Goal: Information Seeking & Learning: Learn about a topic

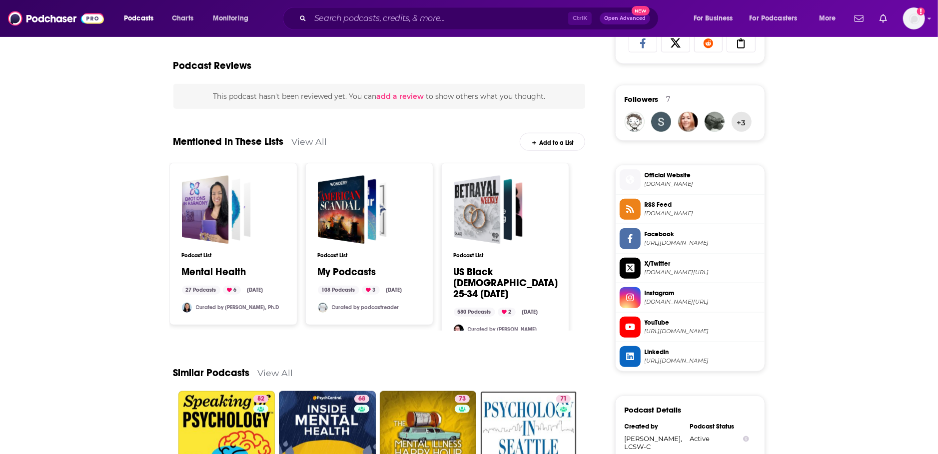
scroll to position [633, 0]
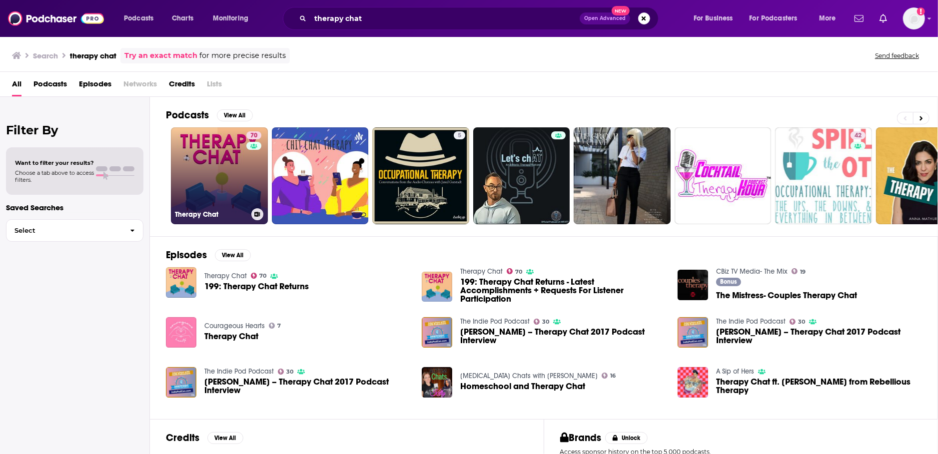
click at [221, 172] on link "70 Therapy Chat" at bounding box center [219, 175] width 97 height 97
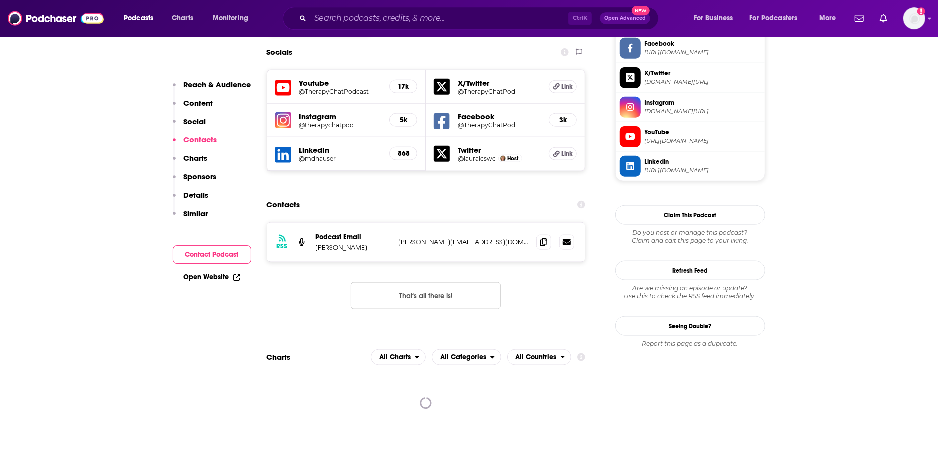
scroll to position [897, 0]
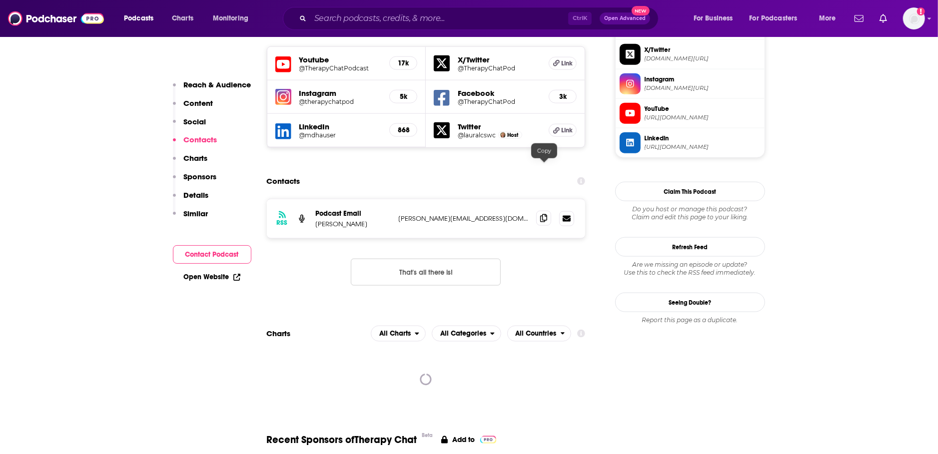
click at [541, 214] on icon at bounding box center [543, 218] width 7 height 8
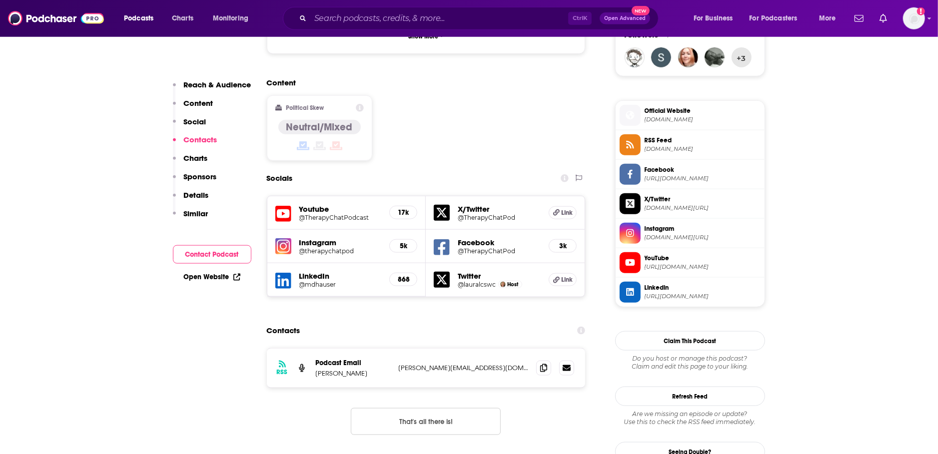
scroll to position [739, 0]
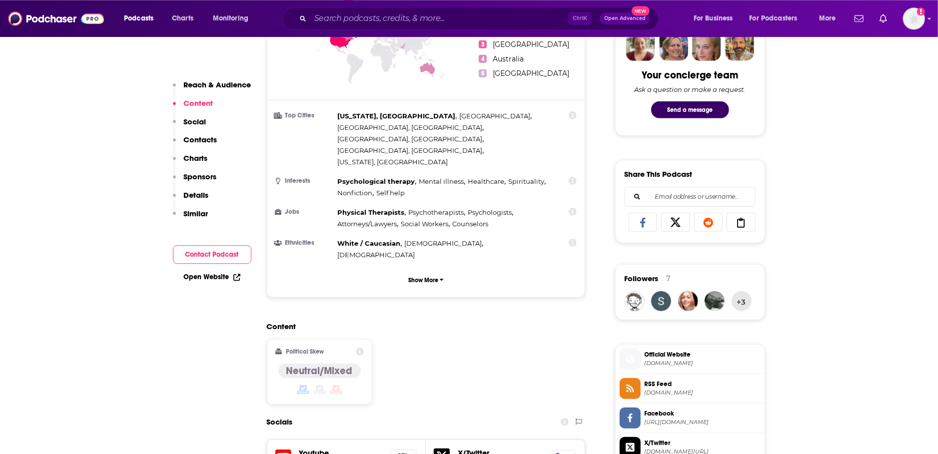
scroll to position [475, 0]
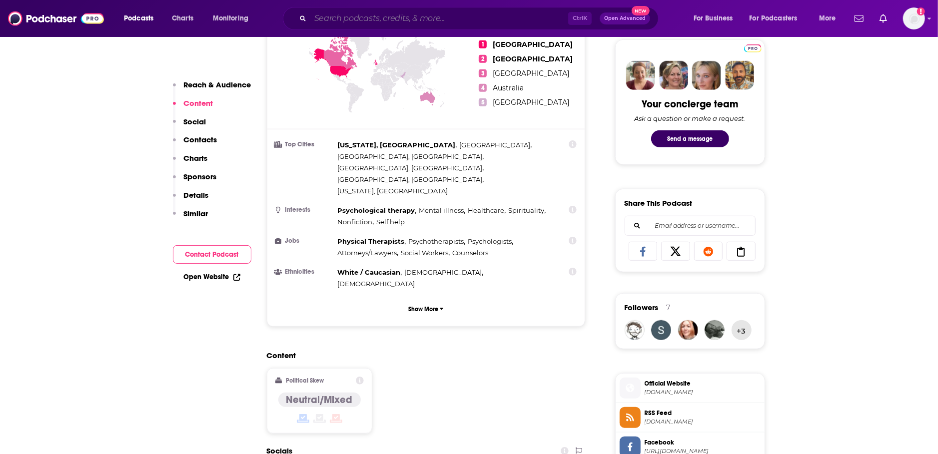
click at [377, 20] on input "Search podcasts, credits, & more..." at bounding box center [439, 18] width 258 height 16
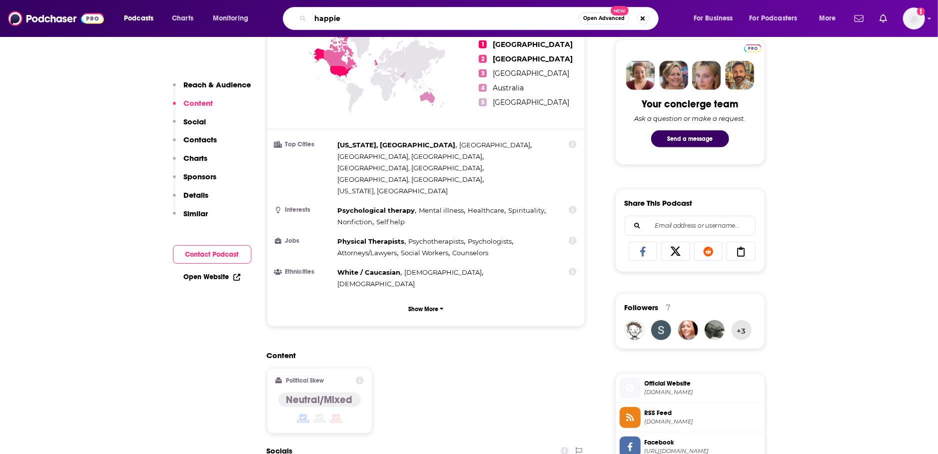
type input "happier"
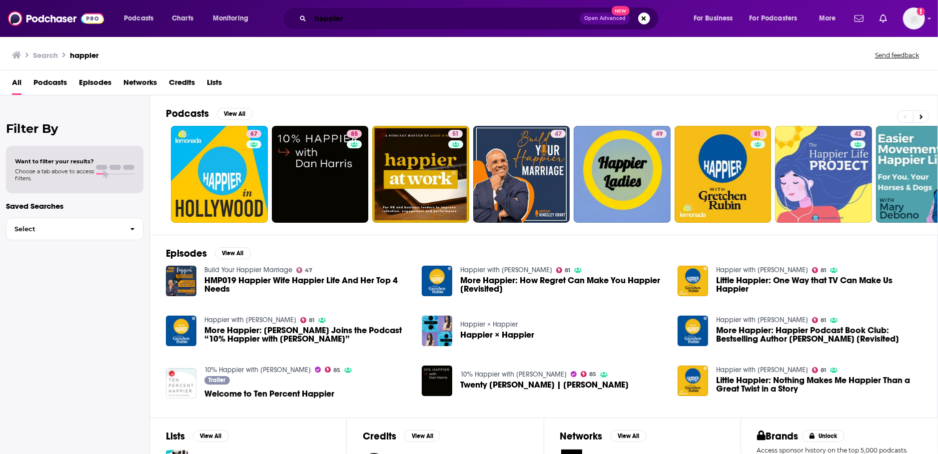
click at [346, 16] on input "happier" at bounding box center [444, 18] width 269 height 16
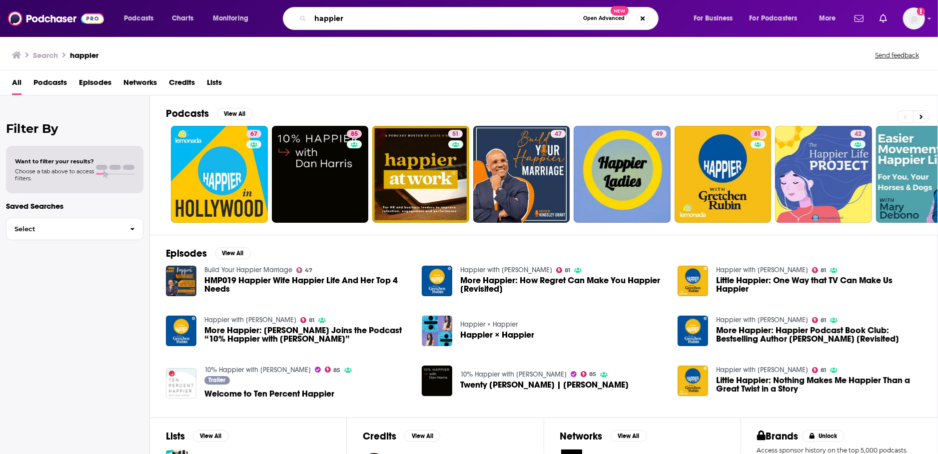
drag, startPoint x: 355, startPoint y: 16, endPoint x: 297, endPoint y: 18, distance: 58.0
click at [310, 18] on input "happier" at bounding box center [444, 18] width 268 height 16
type input "[PERSON_NAME]"
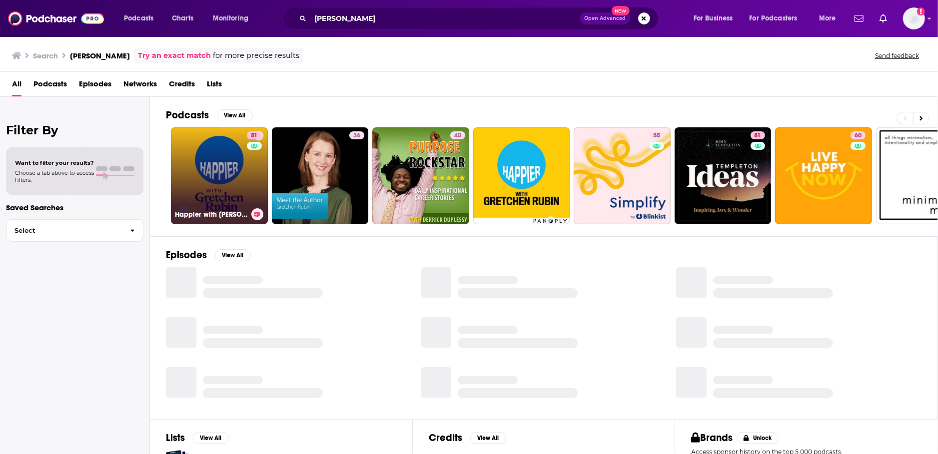
click at [212, 173] on link "81 Happier with [PERSON_NAME]" at bounding box center [219, 175] width 97 height 97
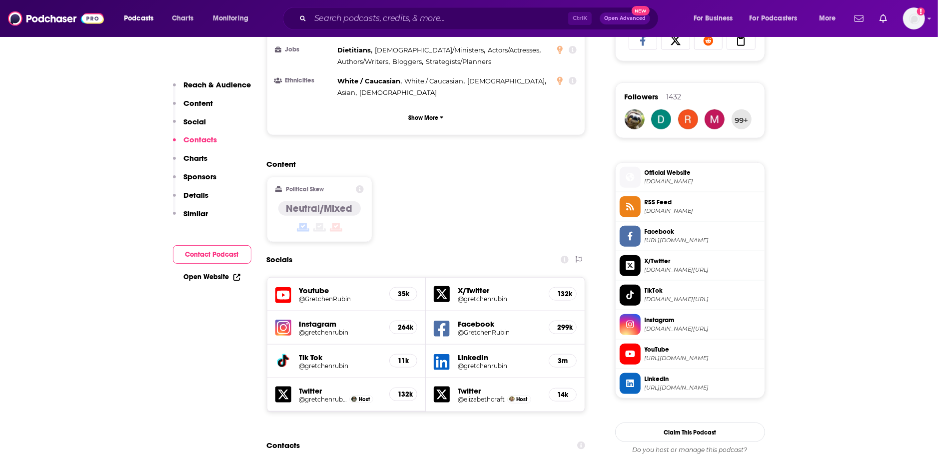
scroll to position [950, 0]
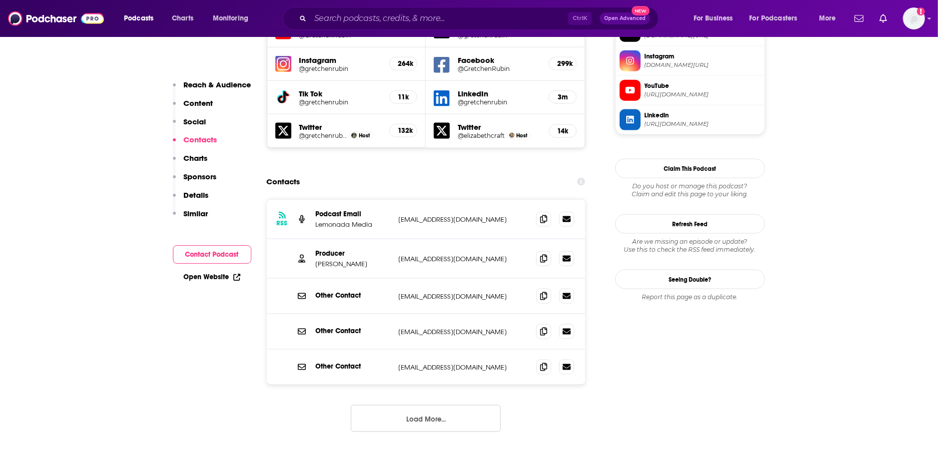
drag, startPoint x: 362, startPoint y: 216, endPoint x: 317, endPoint y: 215, distance: 45.0
click at [317, 260] on p "[PERSON_NAME]" at bounding box center [353, 264] width 75 height 8
copy p "[PERSON_NAME]"
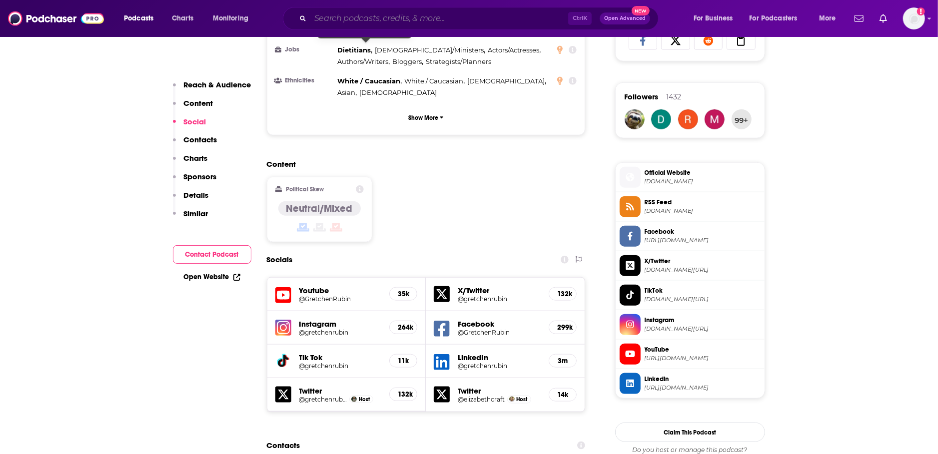
click at [355, 25] on input "Search podcasts, credits, & more..." at bounding box center [439, 18] width 258 height 16
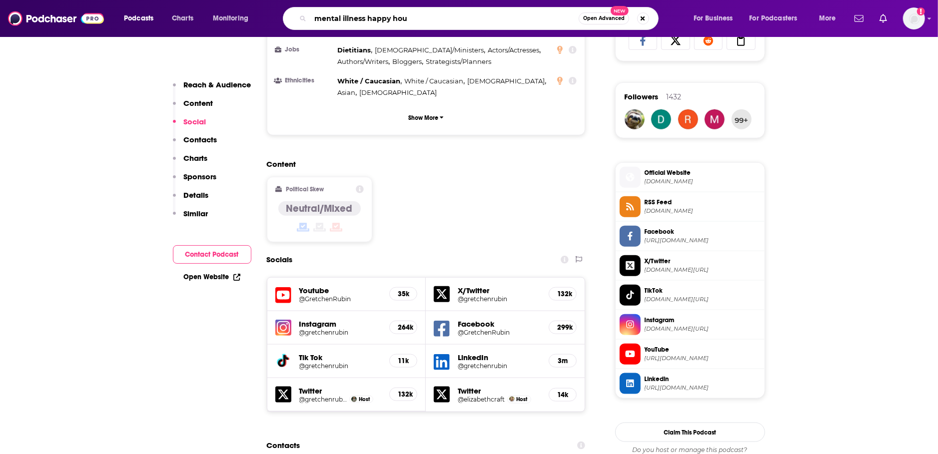
type input "mental illness happy hour"
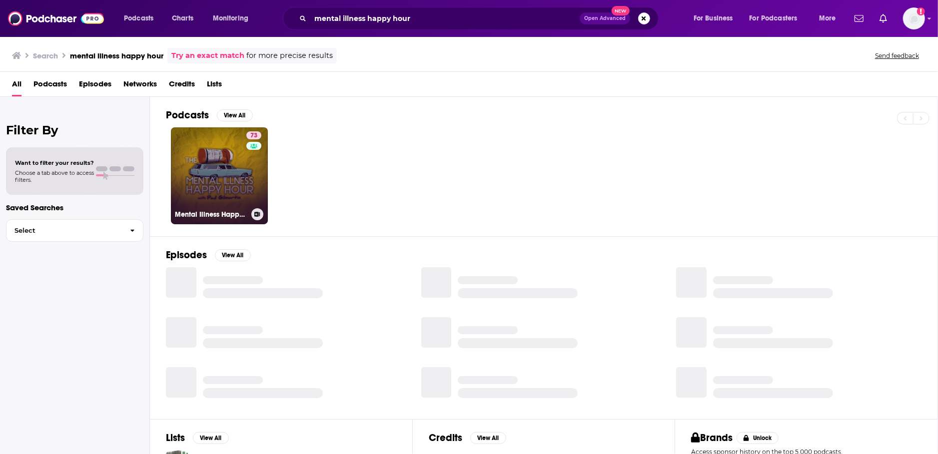
click at [229, 164] on link "73 Mental Illness Happy Hour" at bounding box center [219, 175] width 97 height 97
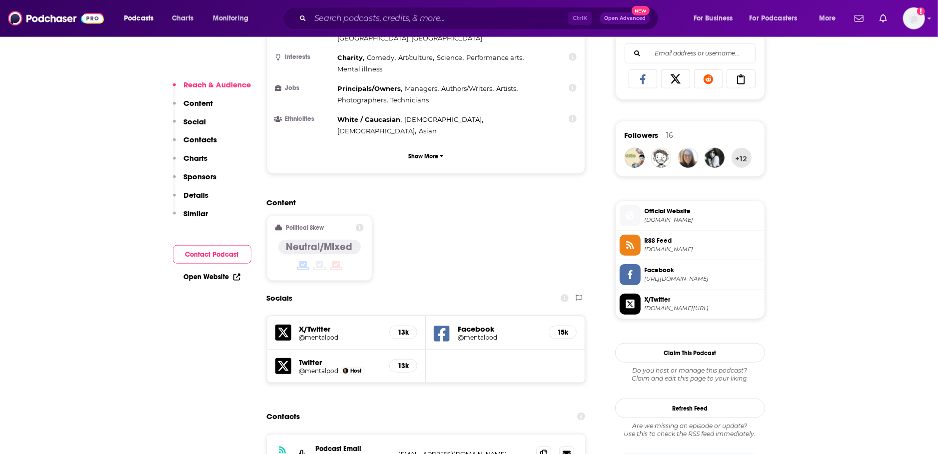
scroll to position [739, 0]
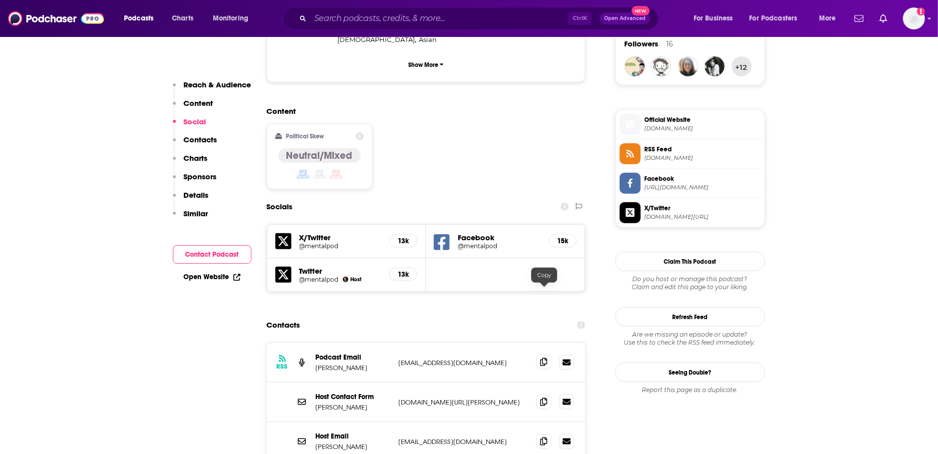
click at [546, 358] on icon at bounding box center [543, 362] width 7 height 8
click at [356, 17] on input "Search podcasts, credits, & more..." at bounding box center [439, 18] width 258 height 16
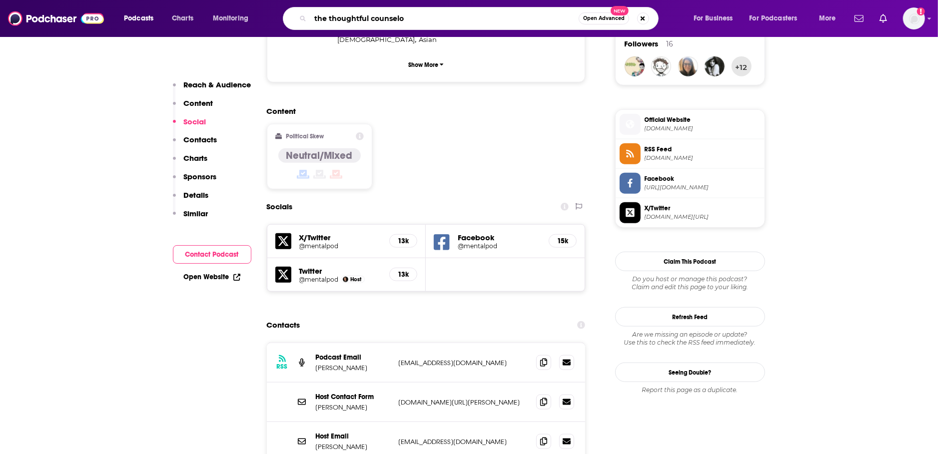
type input "the thoughtful counselor"
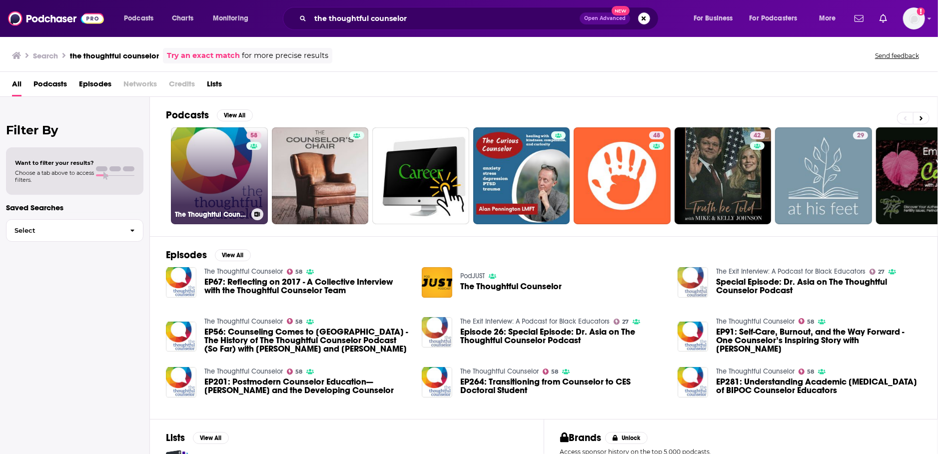
click at [251, 197] on div "58" at bounding box center [254, 169] width 17 height 77
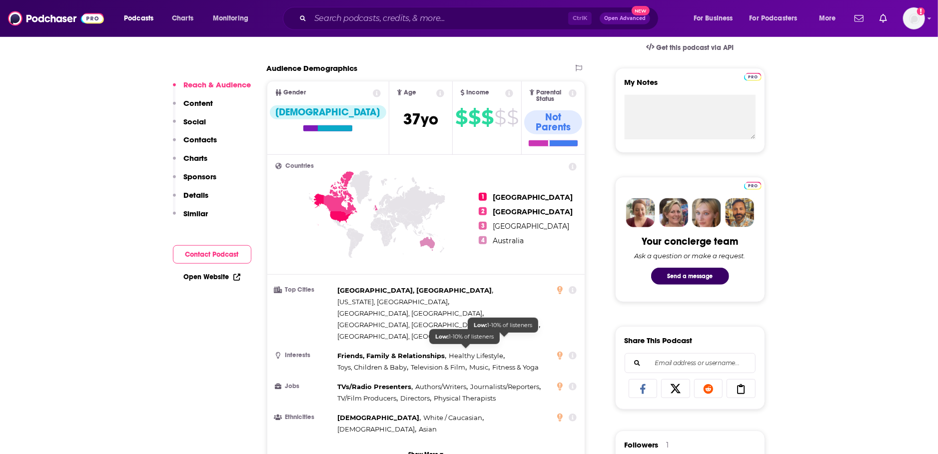
scroll to position [633, 0]
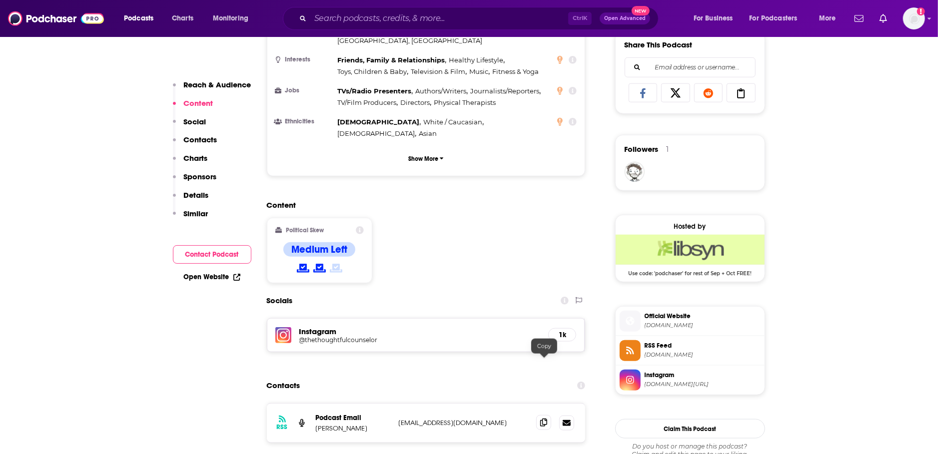
click at [542, 419] on icon at bounding box center [543, 423] width 7 height 8
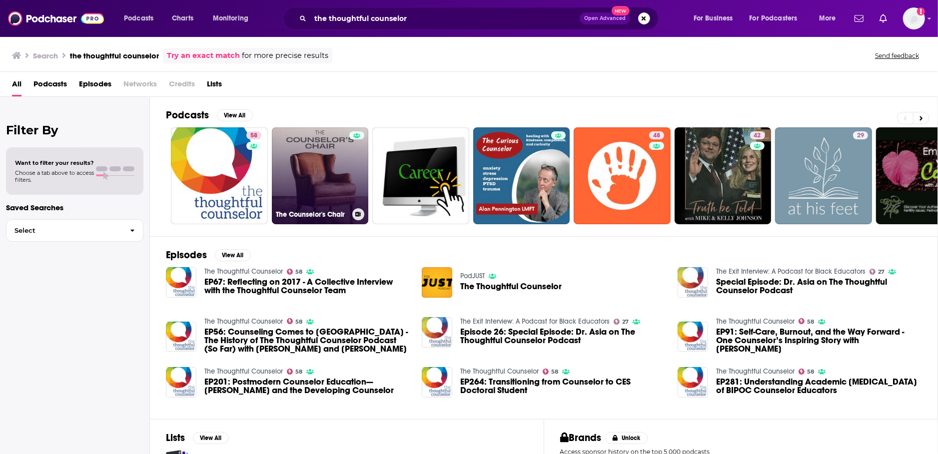
click at [330, 160] on link "The Counselor's Chair" at bounding box center [320, 175] width 97 height 97
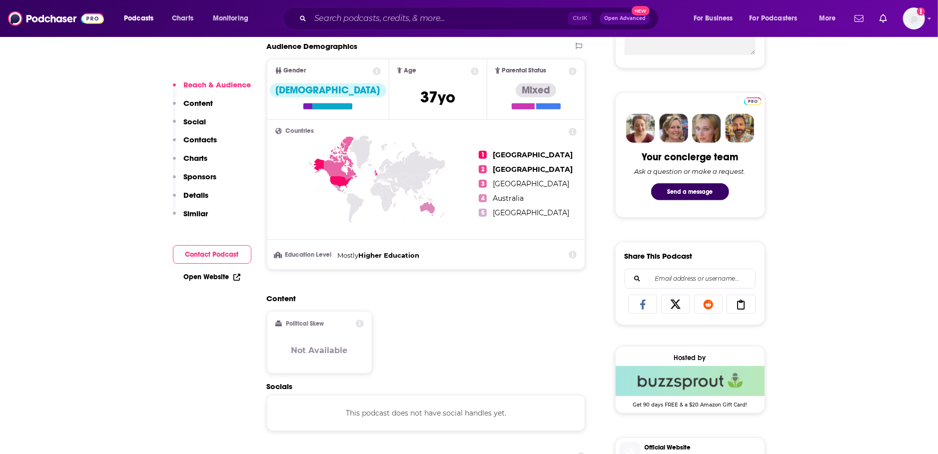
scroll to position [105, 0]
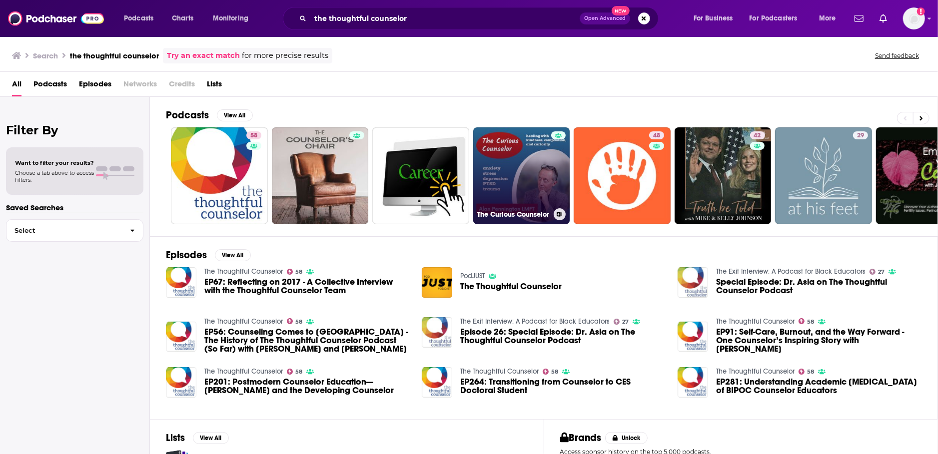
click at [514, 161] on link "The Curious Counselor" at bounding box center [521, 175] width 97 height 97
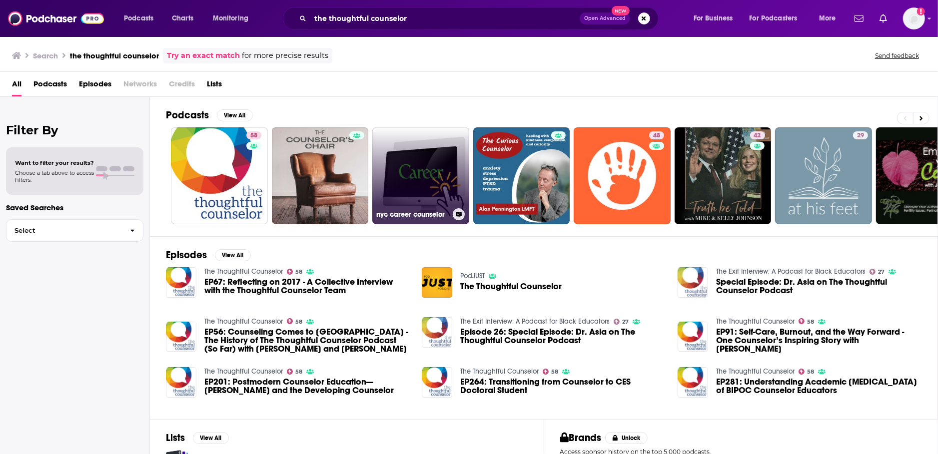
click at [425, 167] on link "nyc career counselor" at bounding box center [420, 175] width 97 height 97
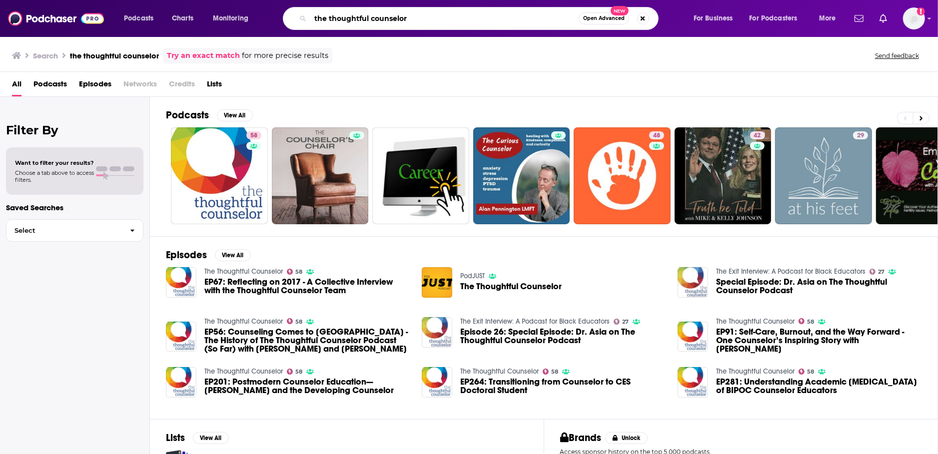
drag, startPoint x: 414, startPoint y: 16, endPoint x: 288, endPoint y: 16, distance: 126.0
click at [310, 16] on input "the thoughtful counselor" at bounding box center [444, 18] width 268 height 16
type input "therapist uncensored"
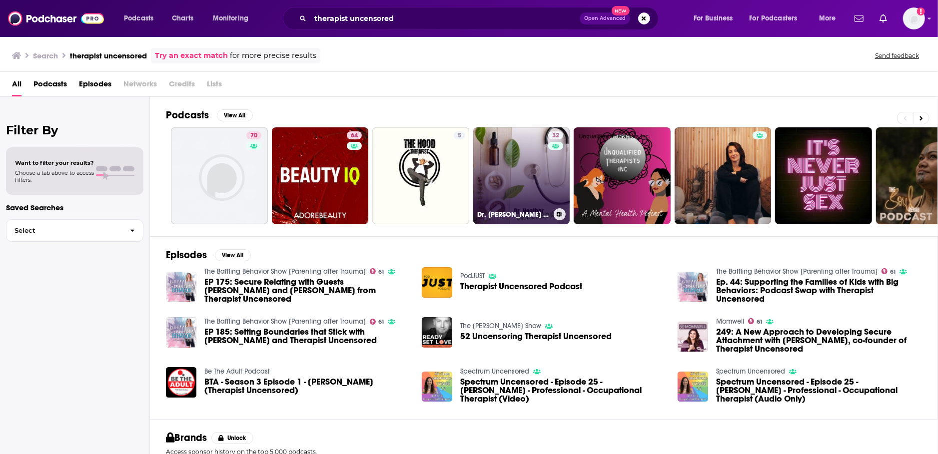
click at [510, 175] on link "32 Dr. [PERSON_NAME] Uncensored: focus on trauma - serious, fun, healing" at bounding box center [521, 175] width 97 height 97
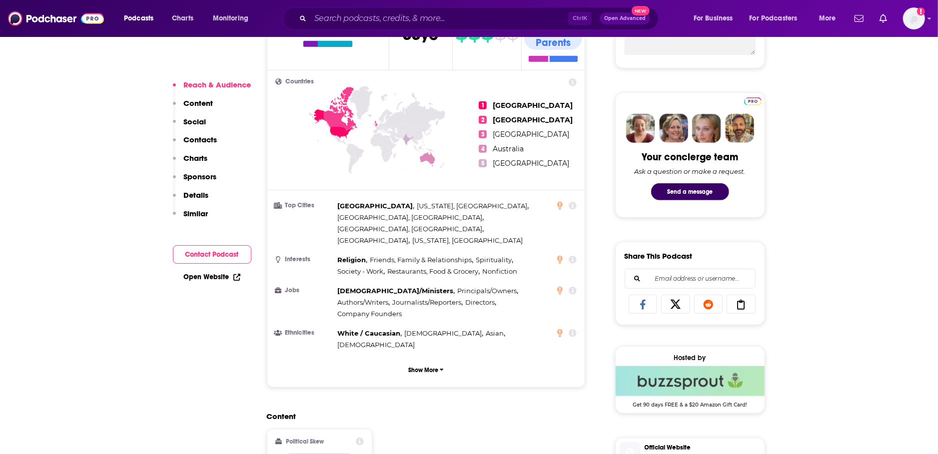
scroll to position [686, 0]
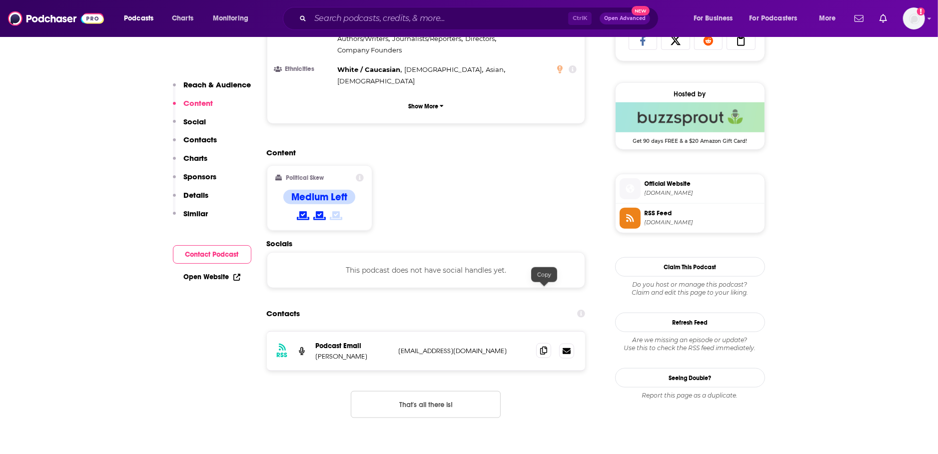
click at [546, 347] on icon at bounding box center [543, 351] width 7 height 8
click at [340, 21] on input "Search podcasts, credits, & more..." at bounding box center [439, 18] width 258 height 16
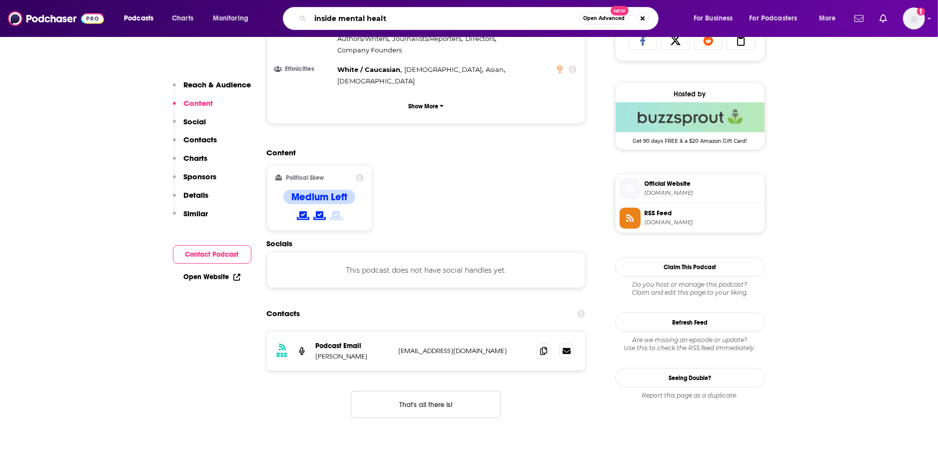
type input "inside mental health"
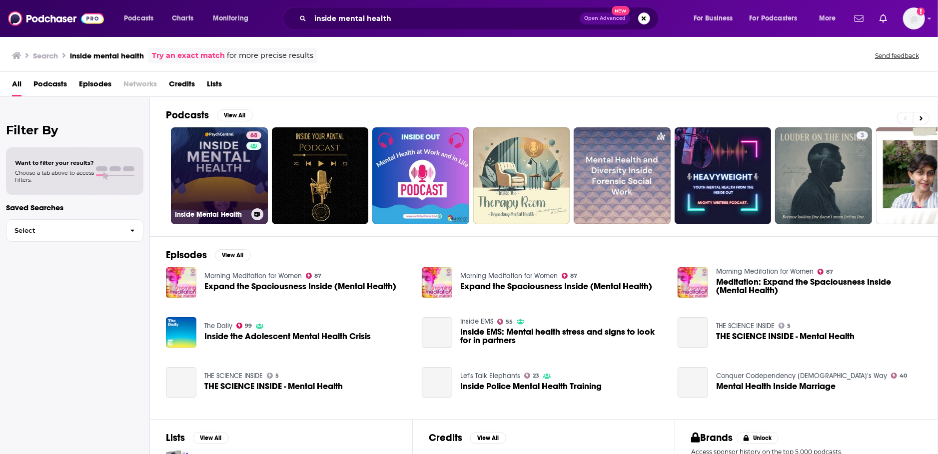
click at [218, 166] on link "68 Inside Mental Health" at bounding box center [219, 175] width 97 height 97
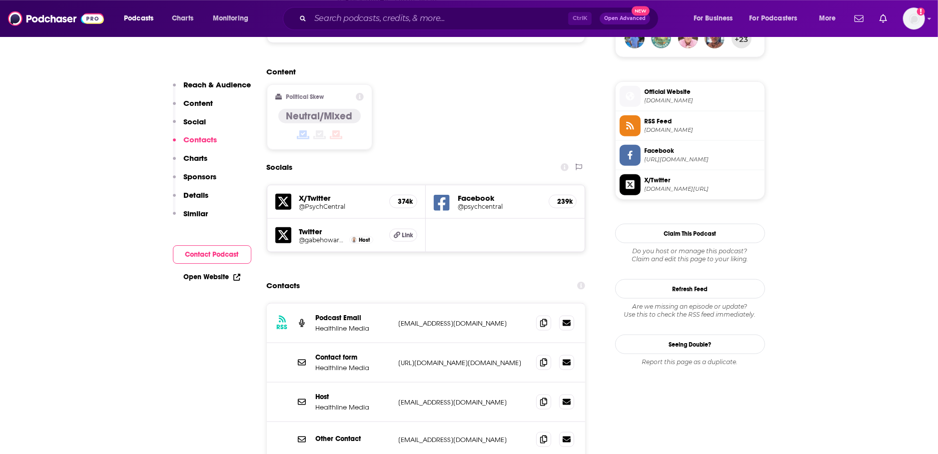
scroll to position [739, 0]
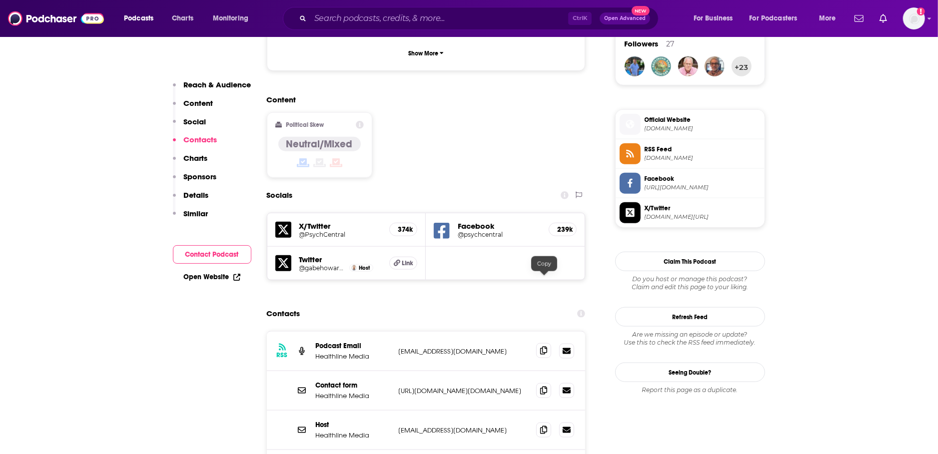
click at [545, 343] on span at bounding box center [543, 350] width 15 height 15
click at [324, 21] on input "Search podcasts, credits, & more..." at bounding box center [439, 18] width 258 height 16
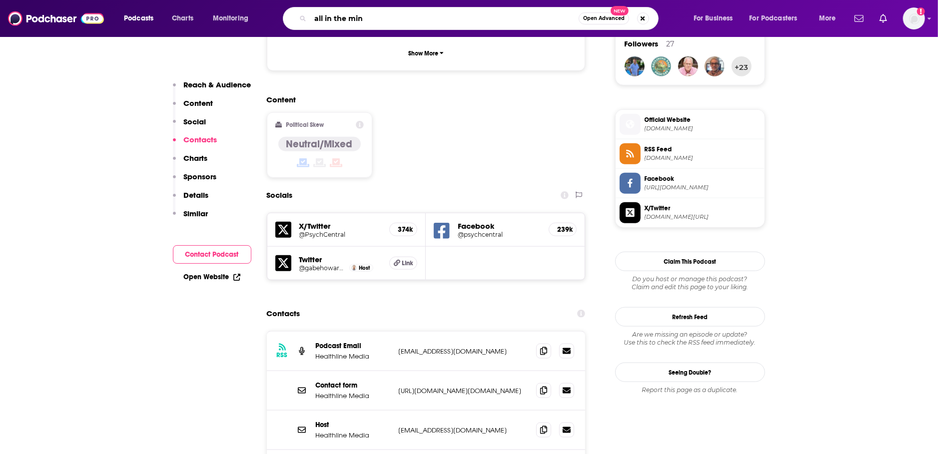
type input "all in the mind"
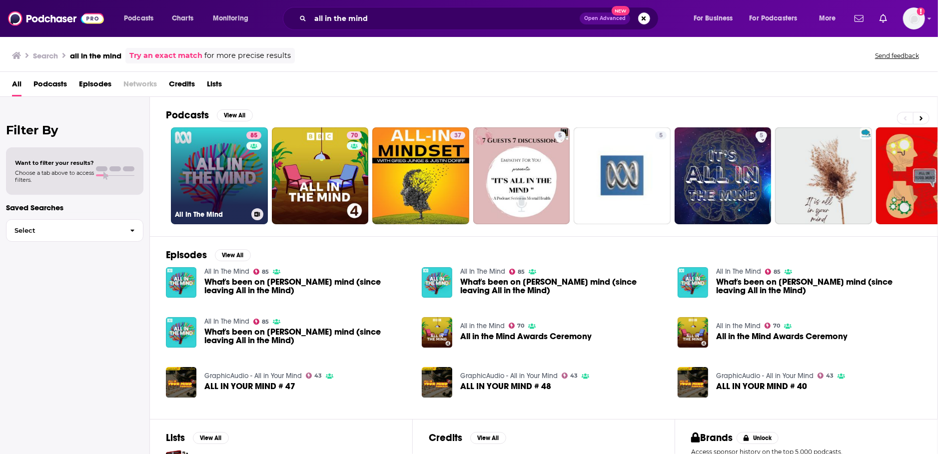
click at [220, 154] on link "85 All In The Mind" at bounding box center [219, 175] width 97 height 97
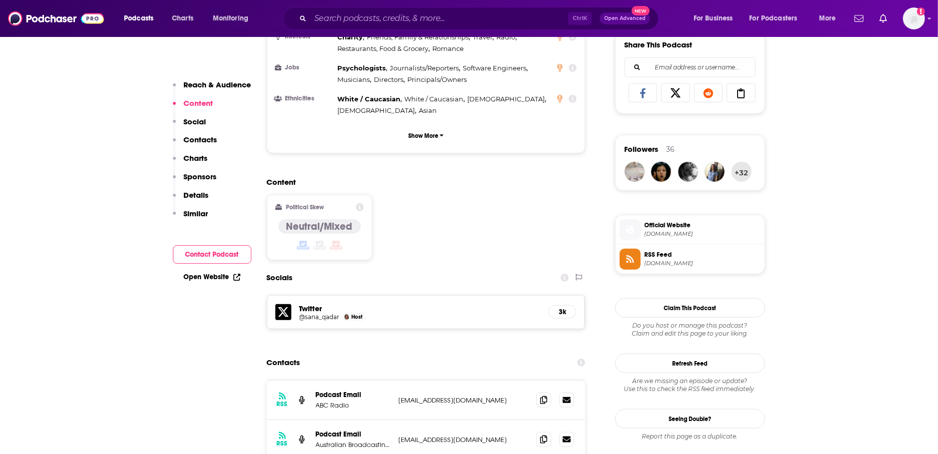
scroll to position [739, 0]
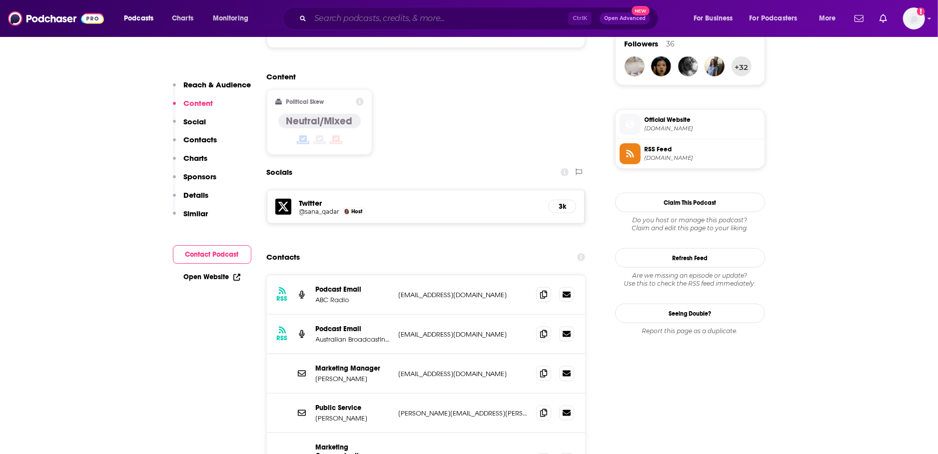
click at [394, 18] on input "Search podcasts, credits, & more..." at bounding box center [439, 18] width 258 height 16
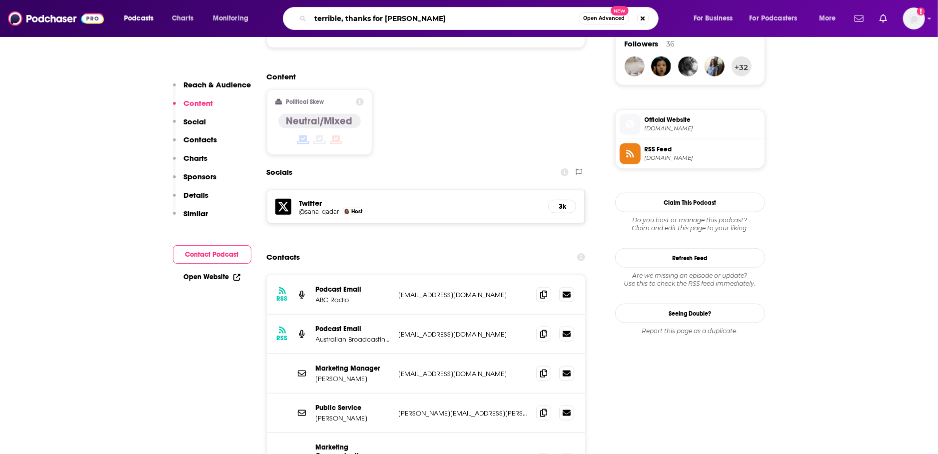
type input "terrible, thanks for asking"
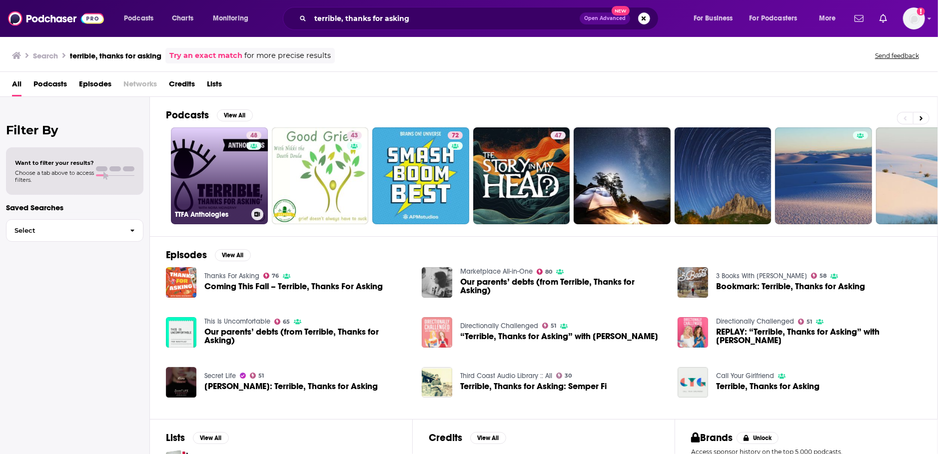
click at [231, 172] on link "48 TTFA Anthologies" at bounding box center [219, 175] width 97 height 97
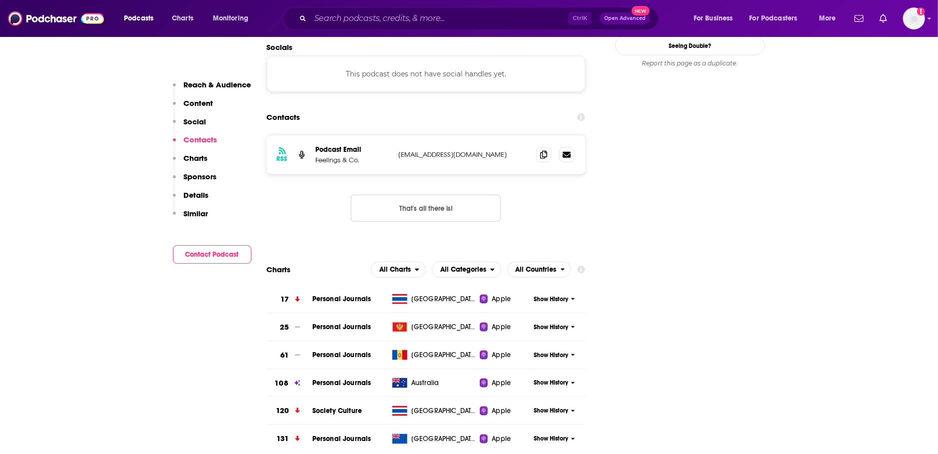
scroll to position [792, 0]
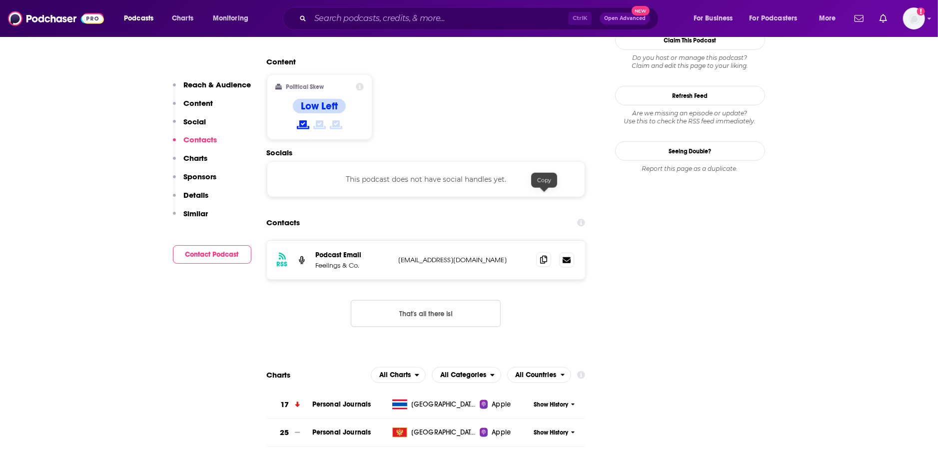
click at [544, 256] on icon at bounding box center [543, 260] width 7 height 8
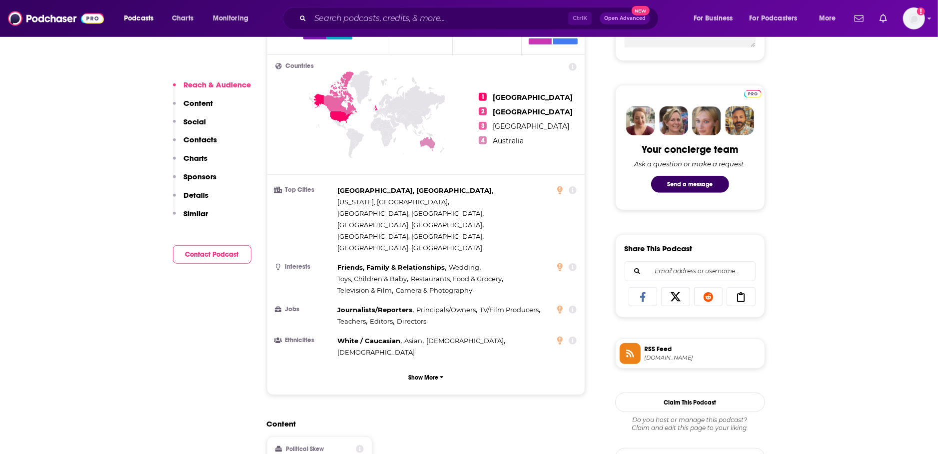
scroll to position [633, 0]
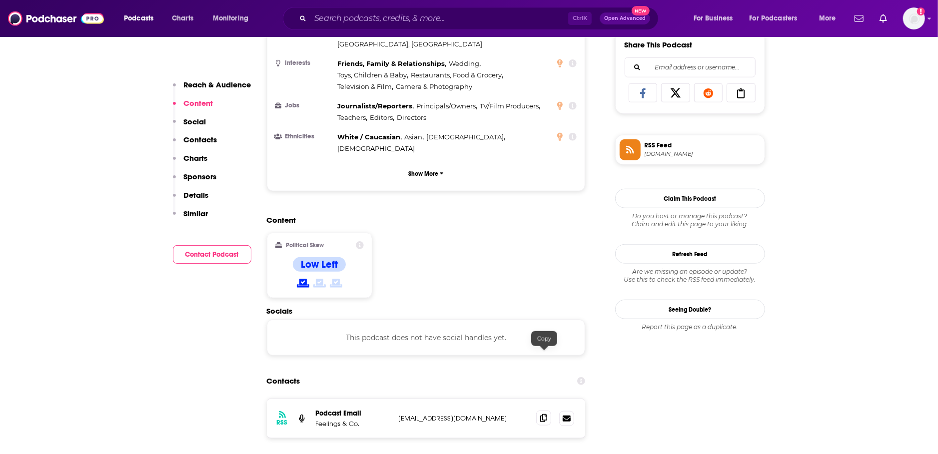
click at [542, 414] on icon at bounding box center [543, 418] width 7 height 8
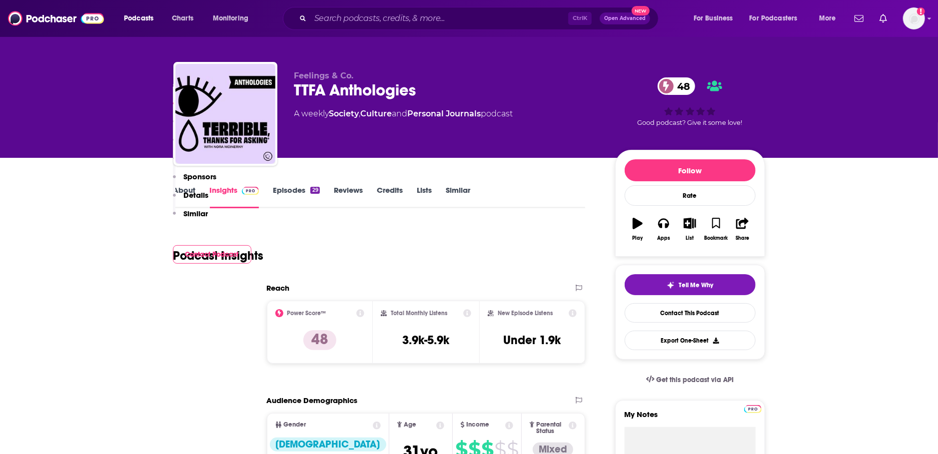
scroll to position [0, 0]
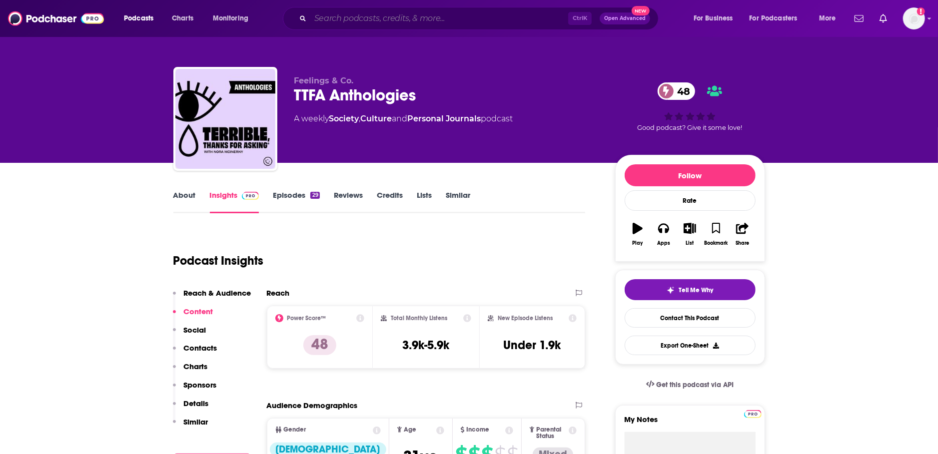
click at [349, 16] on input "Search podcasts, credits, & more..." at bounding box center [439, 18] width 258 height 16
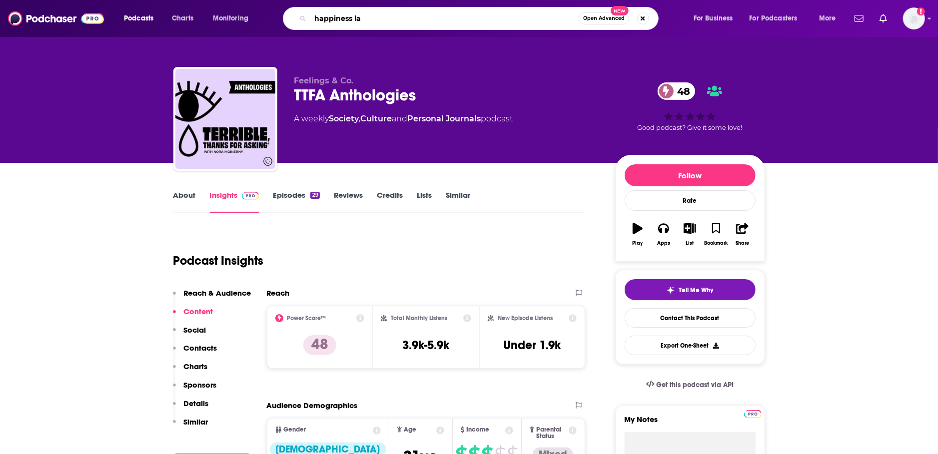
type input "happiness lab"
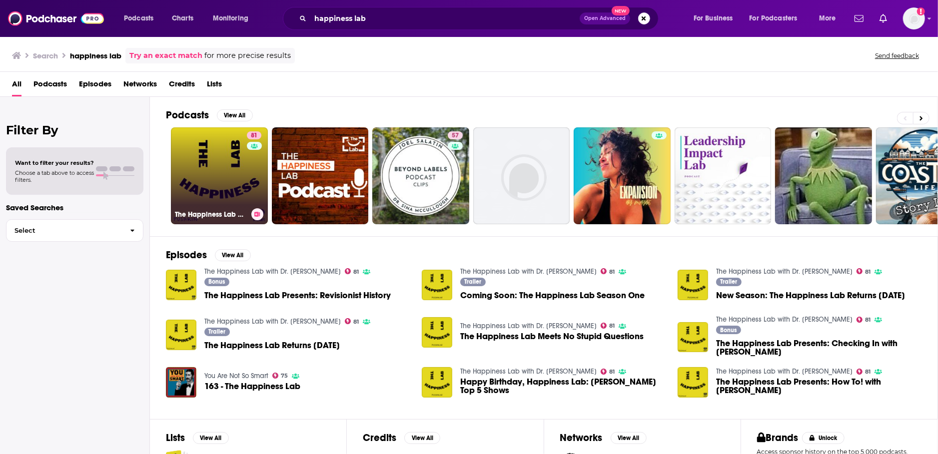
click at [193, 170] on link "81 The Happiness Lab with Dr. [PERSON_NAME]" at bounding box center [219, 175] width 97 height 97
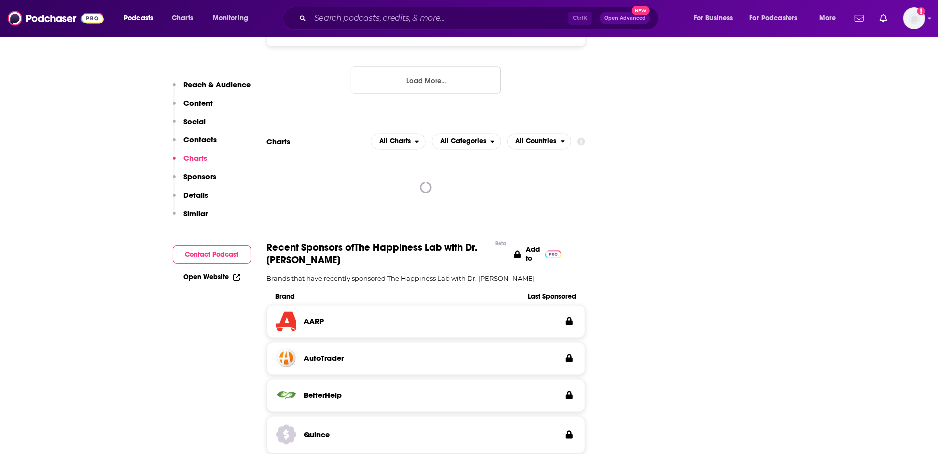
scroll to position [897, 0]
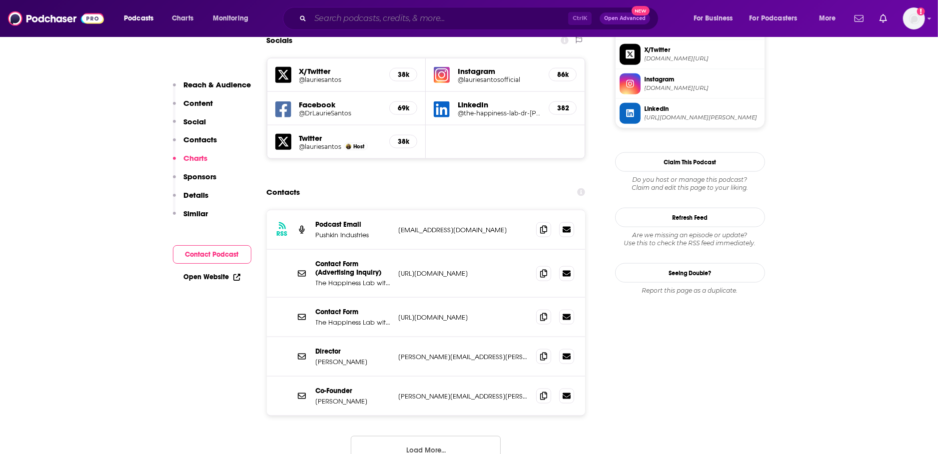
click at [340, 20] on input "Search podcasts, credits, & more..." at bounding box center [439, 18] width 258 height 16
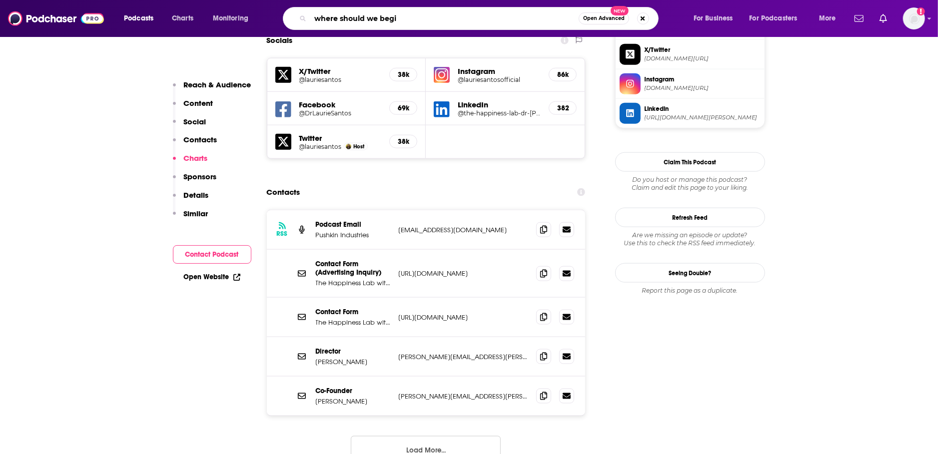
type input "where should we begin"
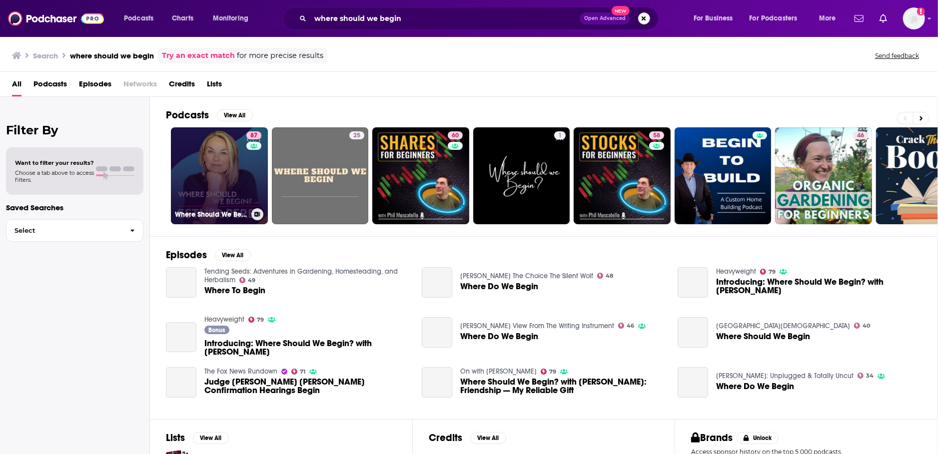
click at [216, 146] on link "87 Where Should We Begin? with [PERSON_NAME]" at bounding box center [219, 175] width 97 height 97
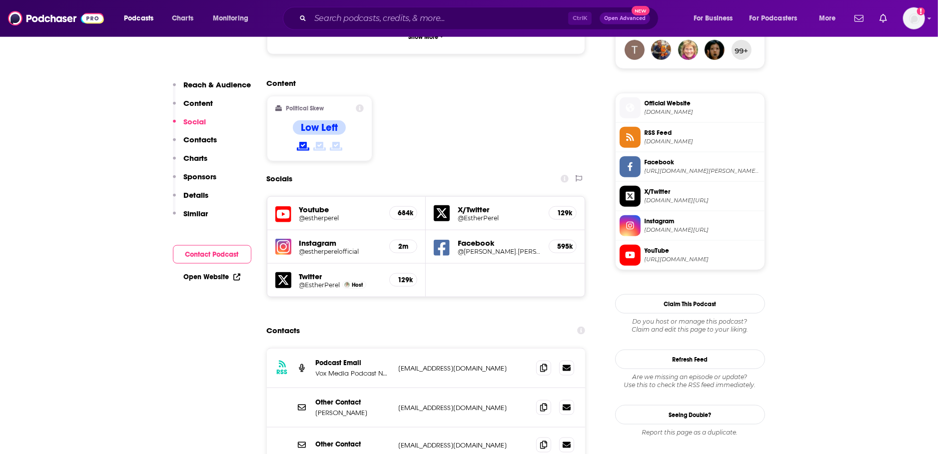
scroll to position [792, 0]
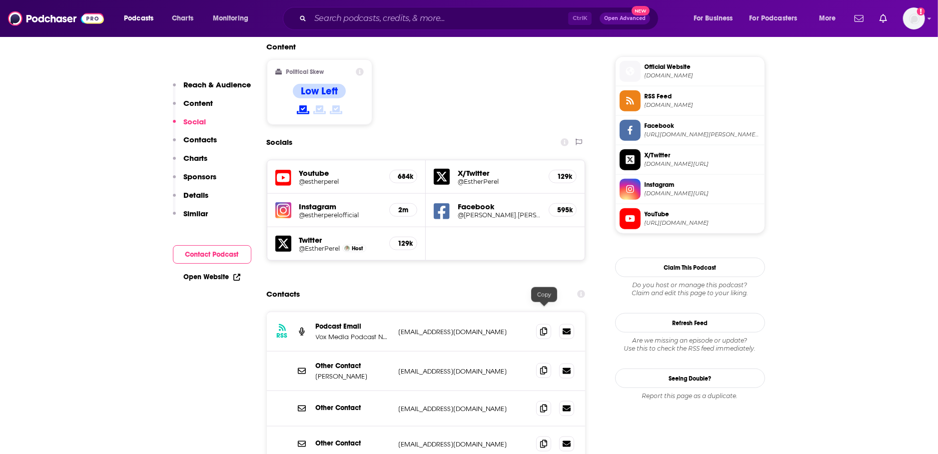
click at [545, 367] on icon at bounding box center [543, 371] width 7 height 8
click at [355, 20] on input "Search podcasts, credits, & more..." at bounding box center [439, 18] width 258 height 16
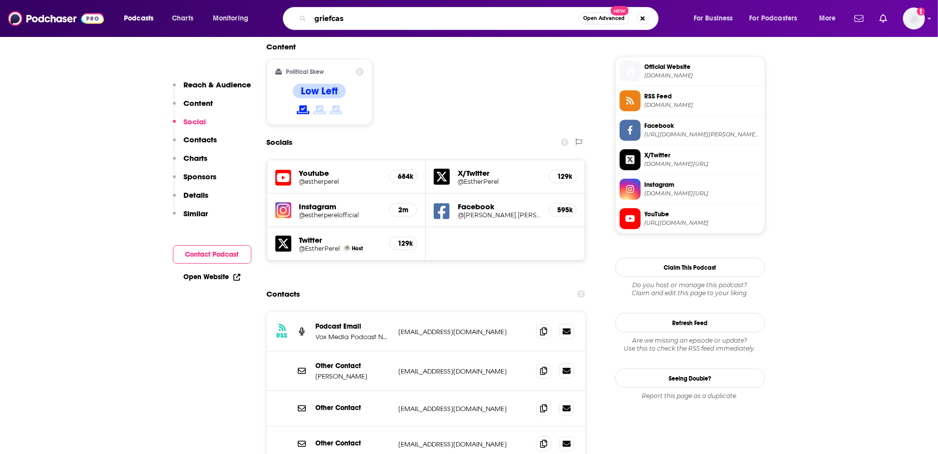
type input "griefcast"
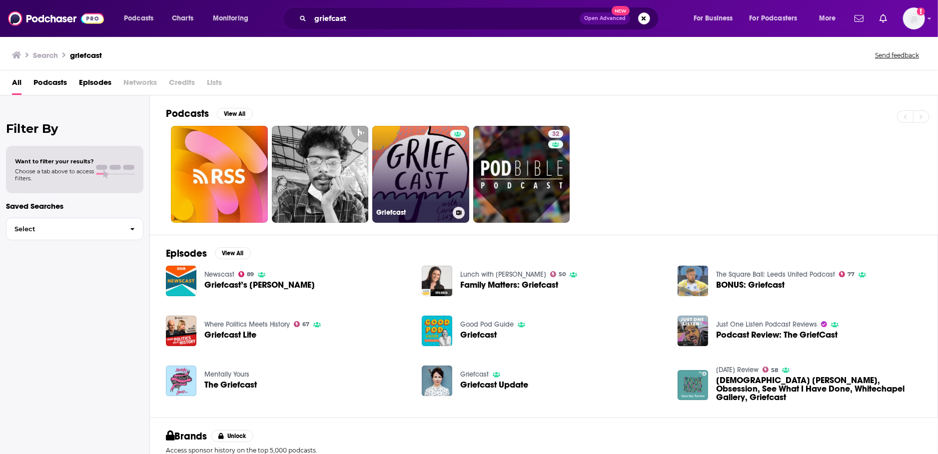
click at [427, 181] on link "Griefcast" at bounding box center [420, 174] width 97 height 97
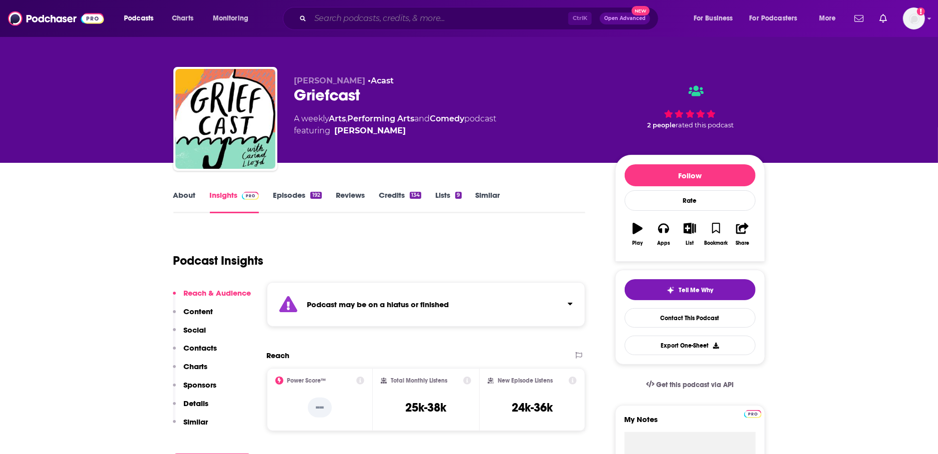
click at [368, 21] on input "Search podcasts, credits, & more..." at bounding box center [439, 18] width 258 height 16
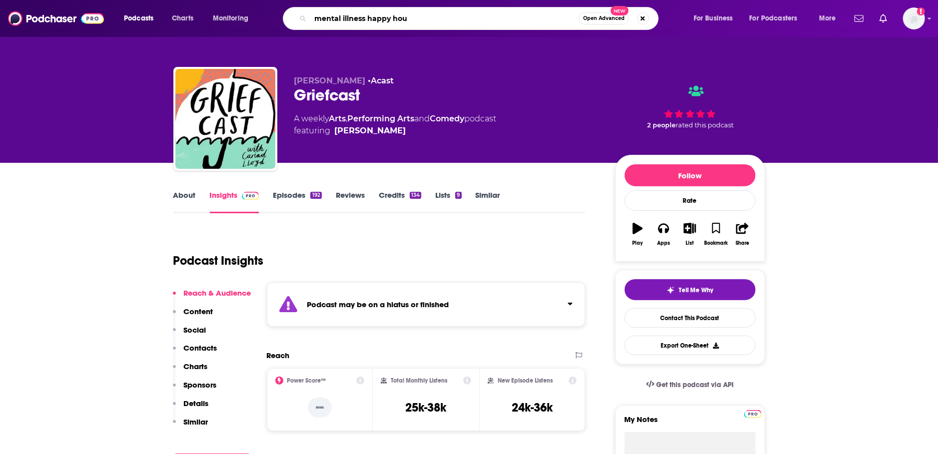
type input "mental illness happy hour"
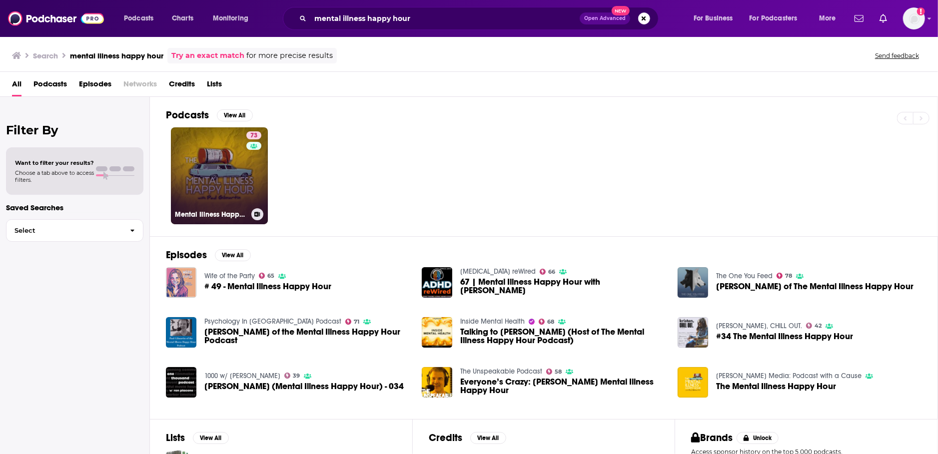
click at [196, 156] on link "73 Mental Illness Happy Hour" at bounding box center [219, 175] width 97 height 97
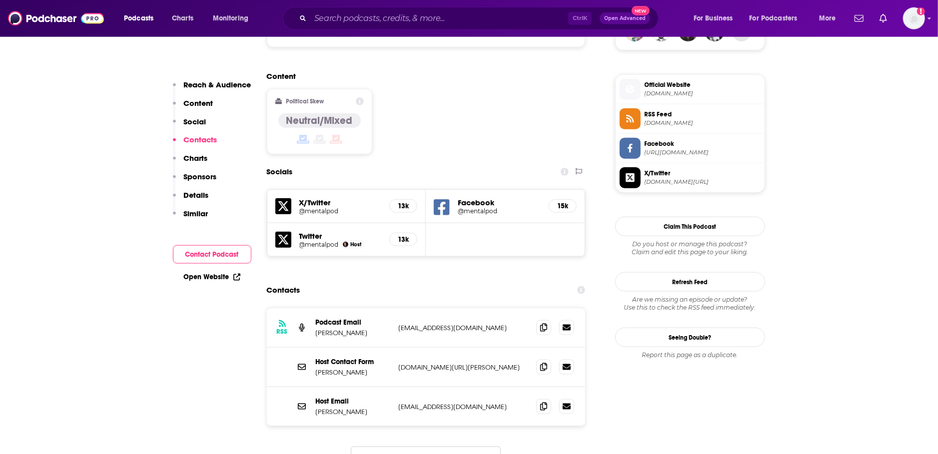
scroll to position [844, 0]
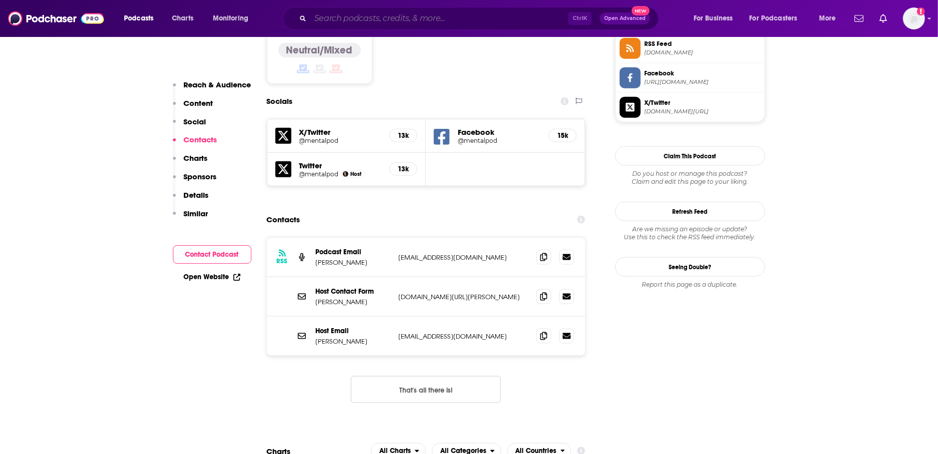
click at [382, 11] on input "Search podcasts, credits, & more..." at bounding box center [439, 18] width 258 height 16
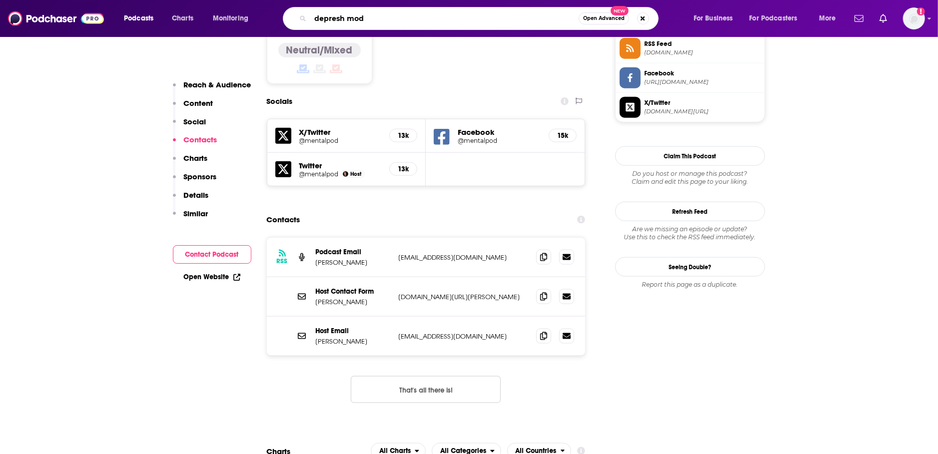
type input "depresh mode"
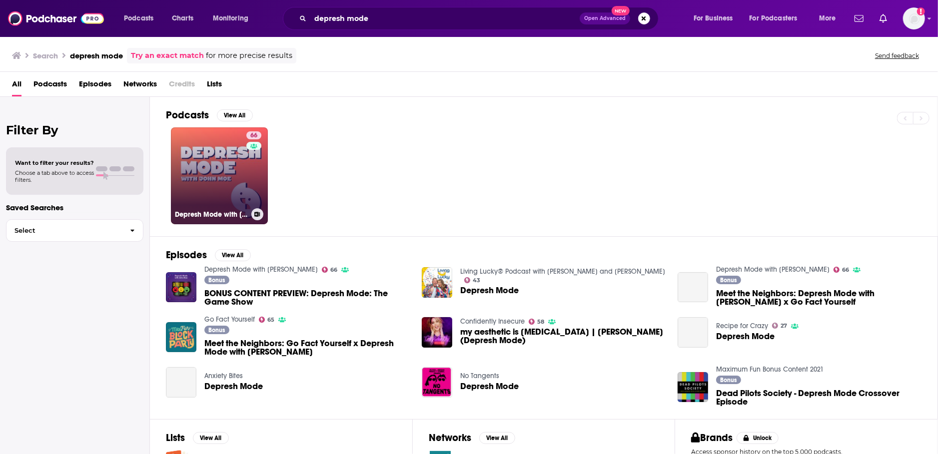
click at [235, 184] on link "66 Depresh Mode with [PERSON_NAME]" at bounding box center [219, 175] width 97 height 97
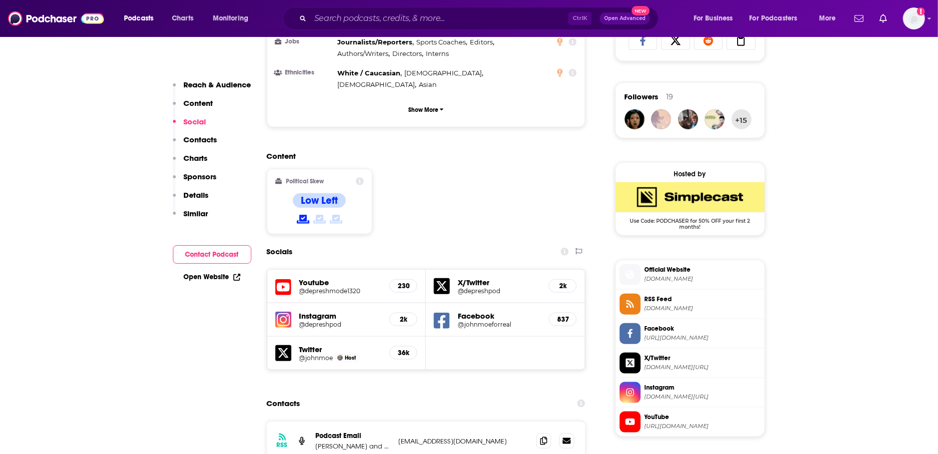
scroll to position [897, 0]
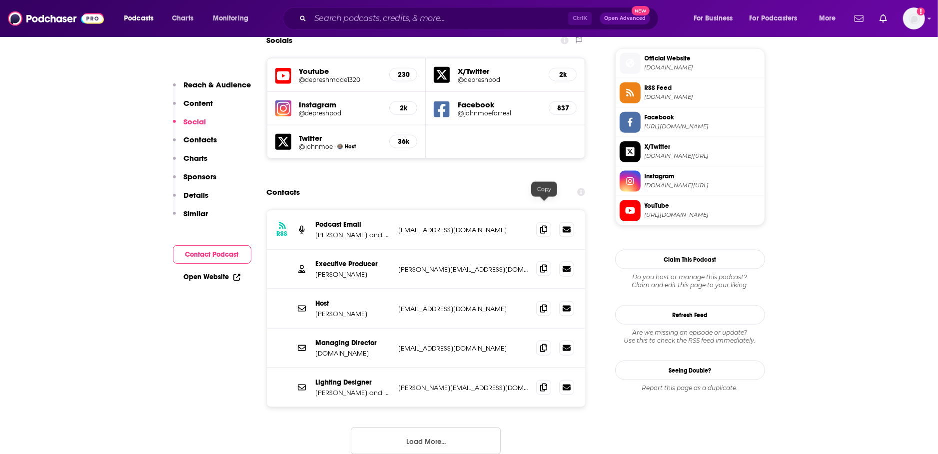
click at [548, 261] on span at bounding box center [543, 268] width 15 height 15
click at [339, 16] on input "Search podcasts, credits, & more..." at bounding box center [439, 18] width 258 height 16
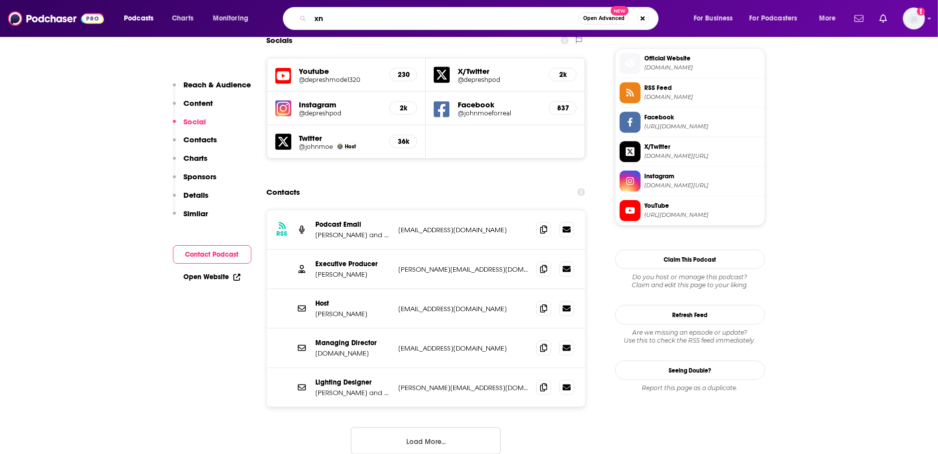
type input "x"
type input "anxious truth"
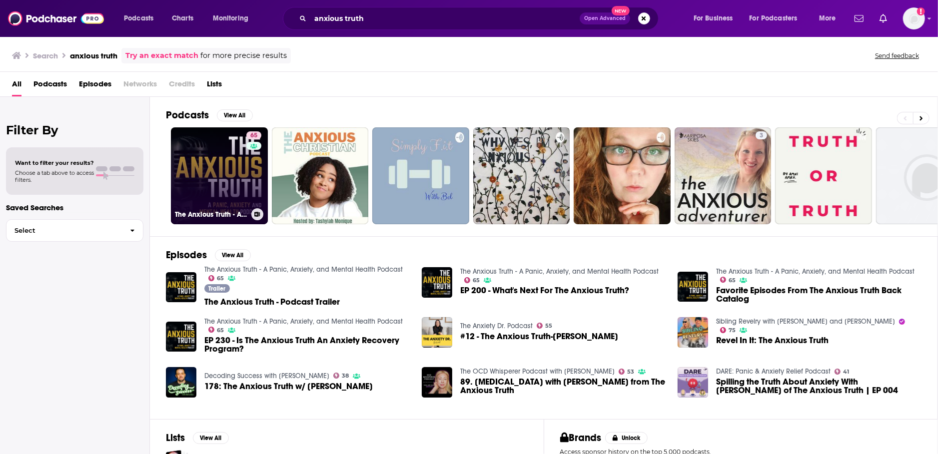
click at [226, 165] on link "65 The Anxious Truth - A Panic, Anxiety, and Mental Health Podcast" at bounding box center [219, 175] width 97 height 97
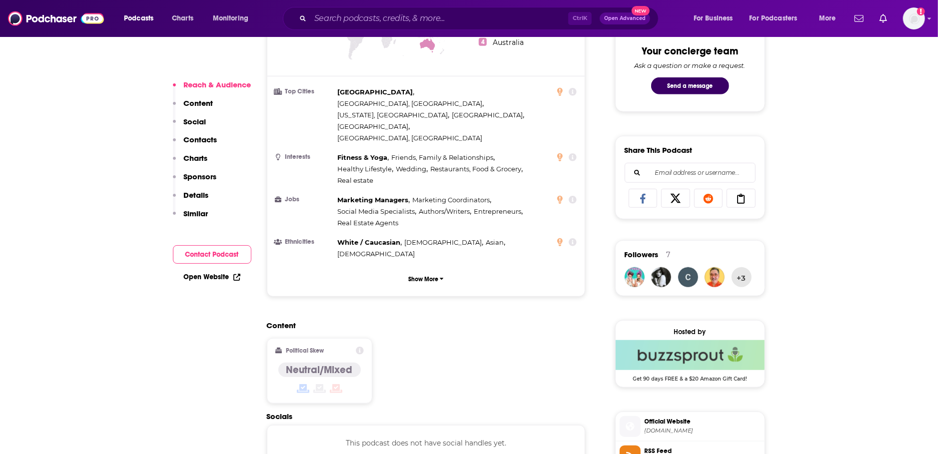
scroll to position [739, 0]
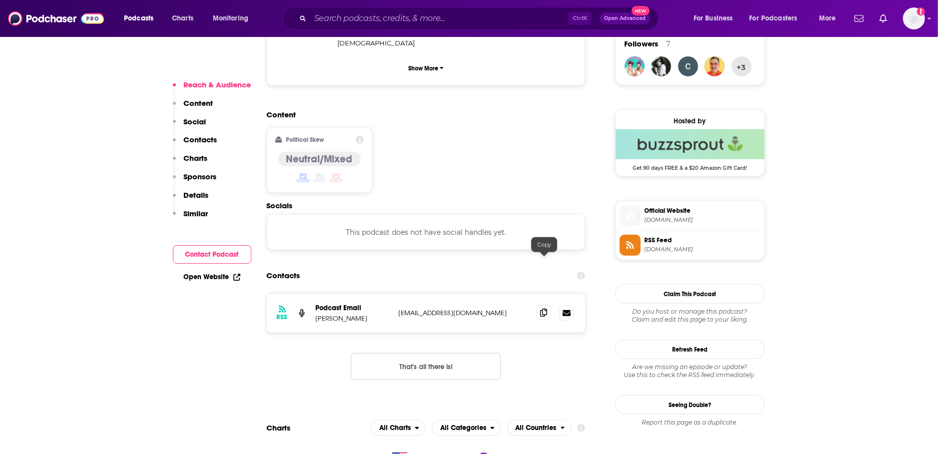
click at [543, 309] on icon at bounding box center [543, 313] width 7 height 8
click at [381, 14] on input "Search podcasts, credits, & more..." at bounding box center [439, 18] width 258 height 16
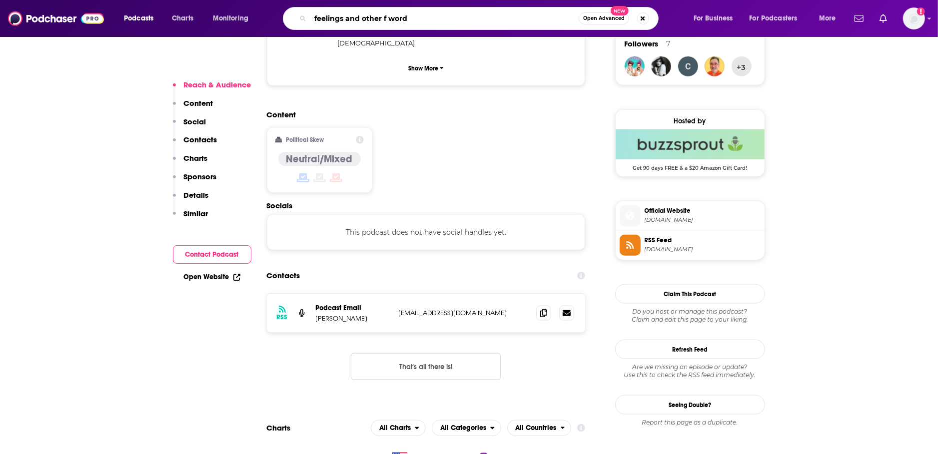
type input "feelings and other f words"
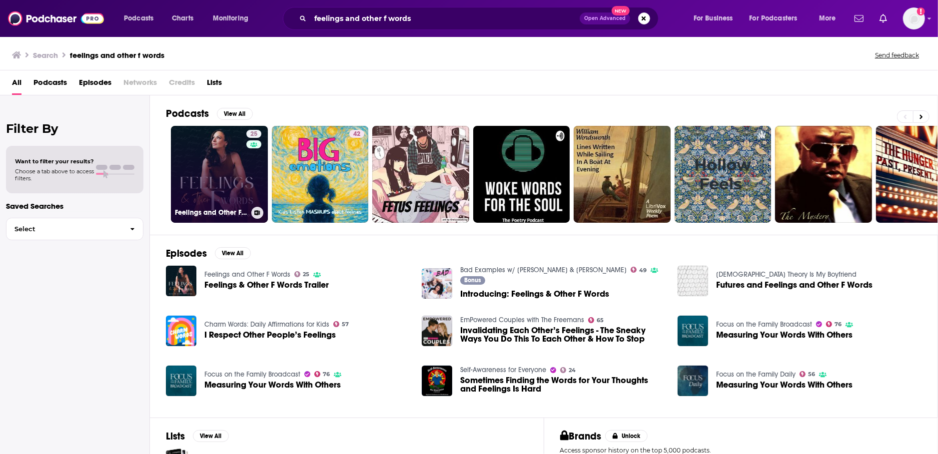
click at [227, 152] on link "25 Feelings and Other F Words" at bounding box center [219, 174] width 97 height 97
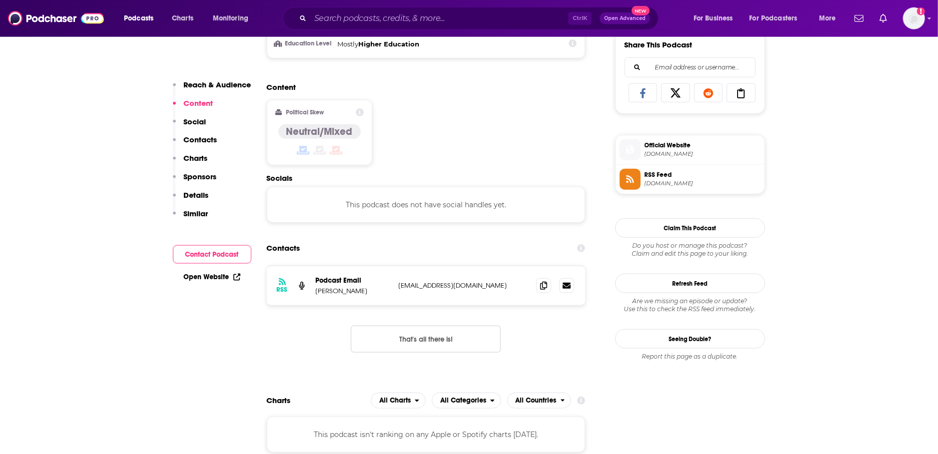
scroll to position [686, 0]
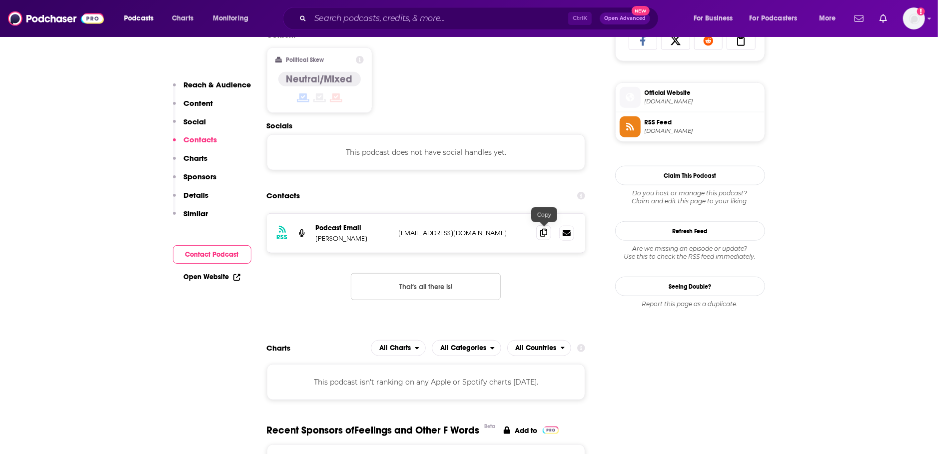
click at [545, 235] on icon at bounding box center [543, 233] width 7 height 8
click at [339, 18] on input "Search podcasts, credits, & more..." at bounding box center [439, 18] width 258 height 16
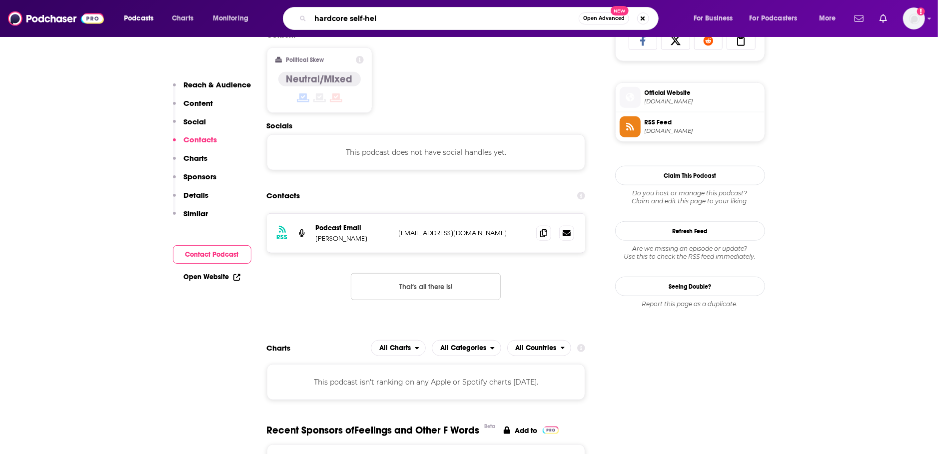
type input "hardcore self-help"
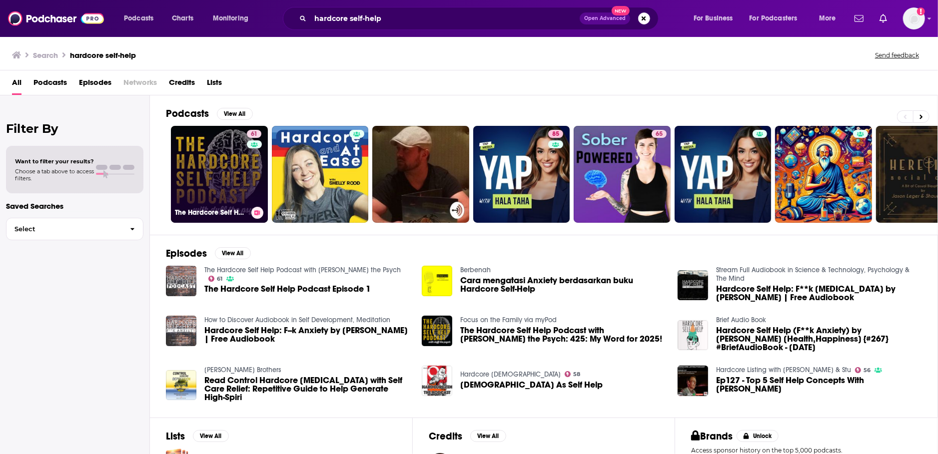
click at [193, 156] on link "61 The Hardcore Self Help Podcast with [PERSON_NAME] the Psych" at bounding box center [219, 174] width 97 height 97
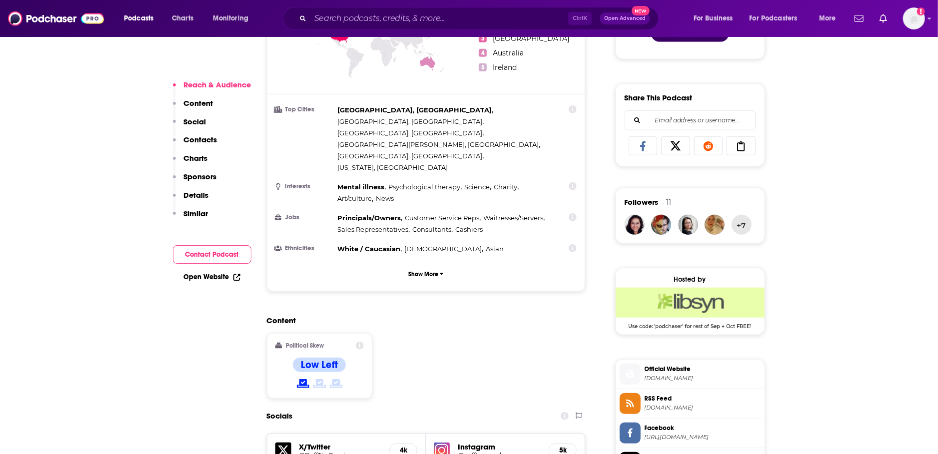
scroll to position [844, 0]
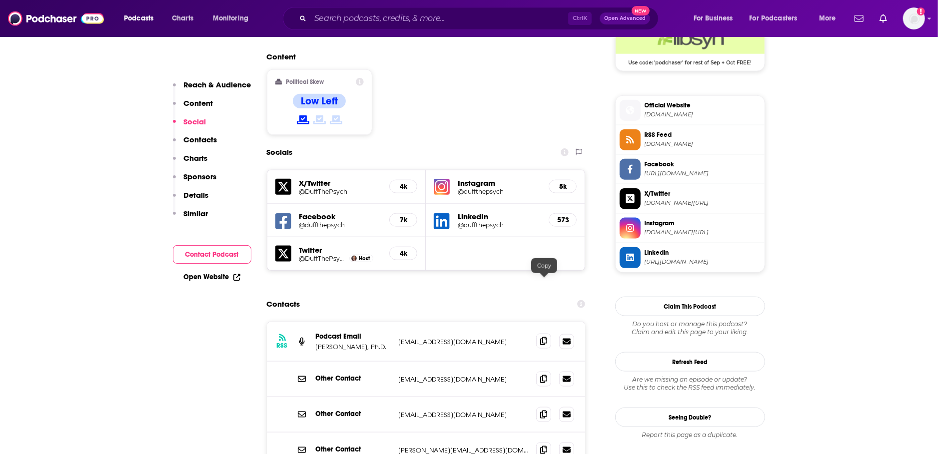
click at [546, 337] on icon at bounding box center [543, 341] width 7 height 8
click at [372, 14] on input "Search podcasts, credits, & more..." at bounding box center [439, 18] width 258 height 16
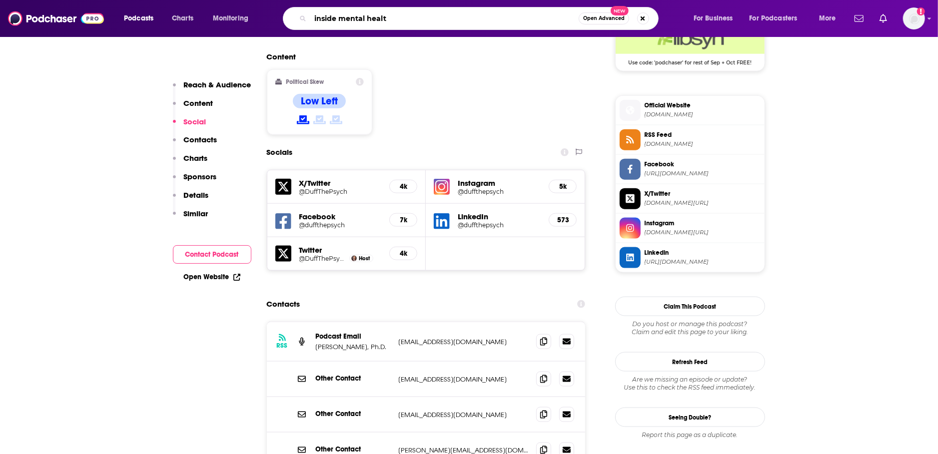
type input "inside mental health"
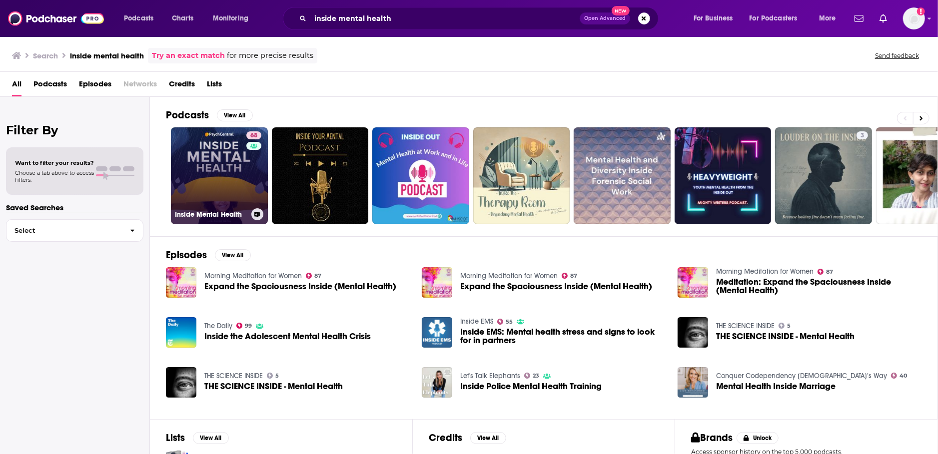
click at [215, 152] on link "68 Inside Mental Health" at bounding box center [219, 175] width 97 height 97
